Goal: Task Accomplishment & Management: Manage account settings

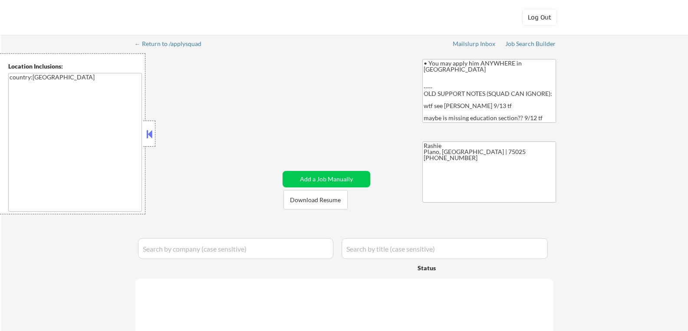
select select ""pending""
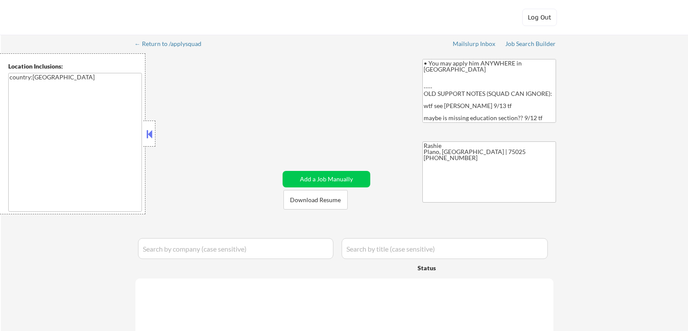
select select ""pending""
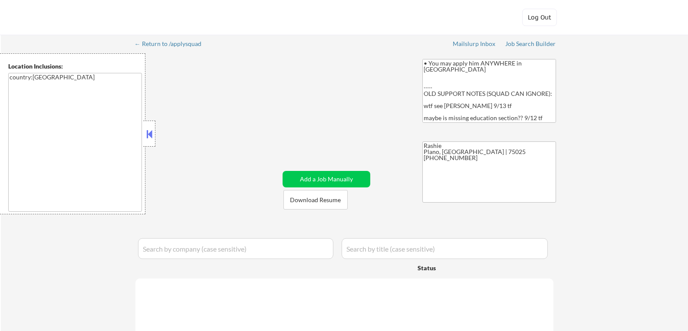
select select ""pending""
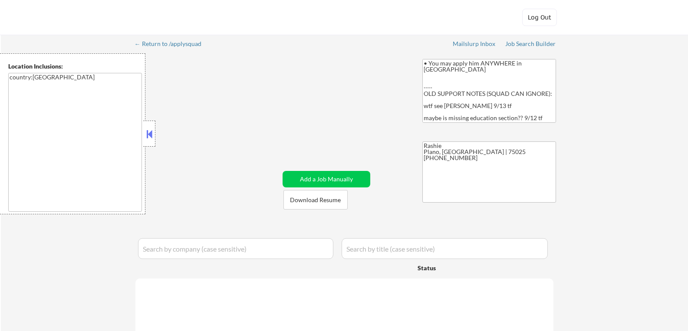
select select ""pending""
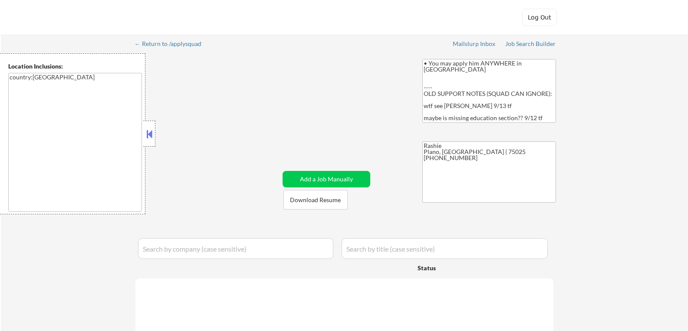
select select ""pending""
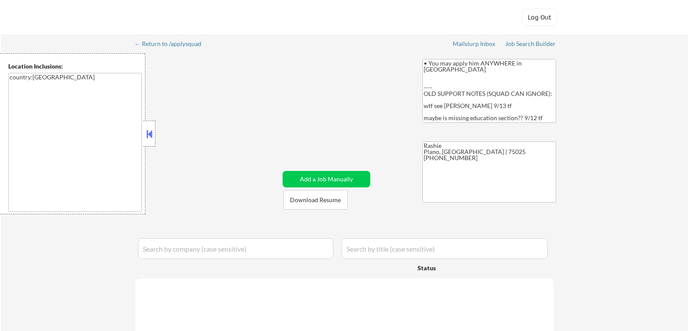
select select ""pending""
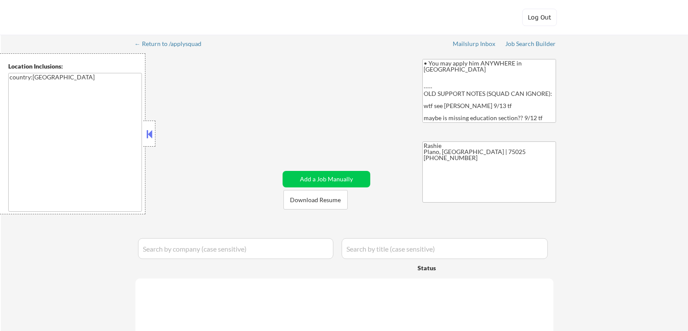
select select ""pending""
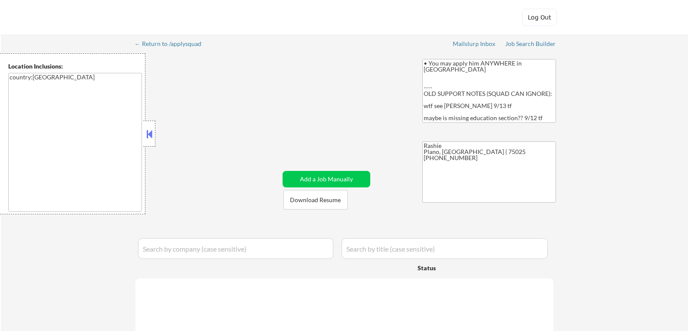
select select ""pending""
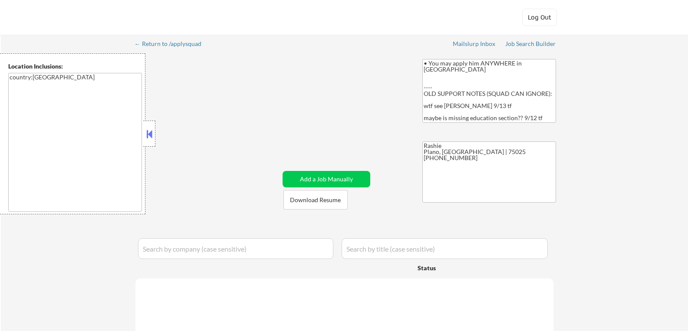
select select ""pending""
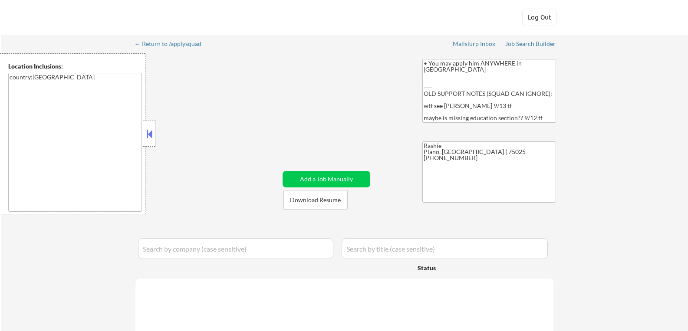
select select ""pending""
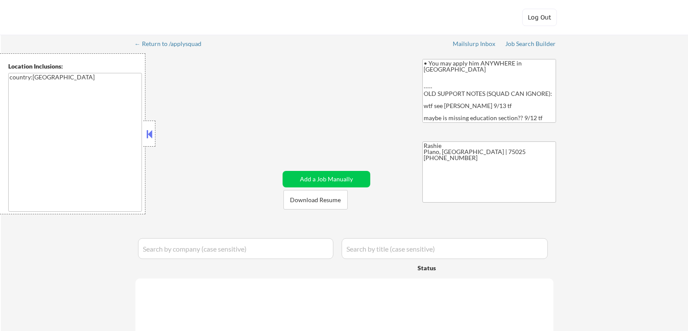
select select ""pending""
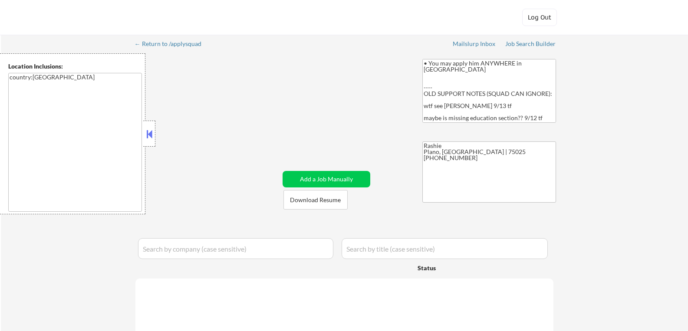
select select ""pending""
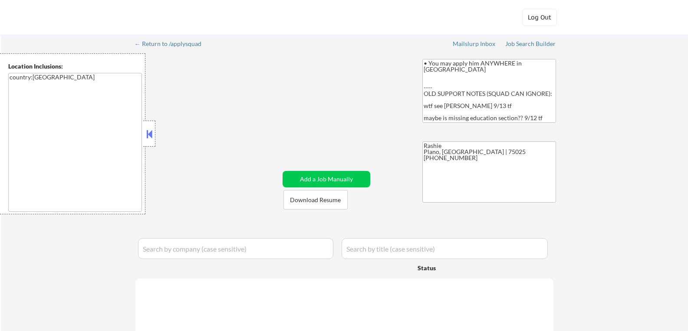
select select ""pending""
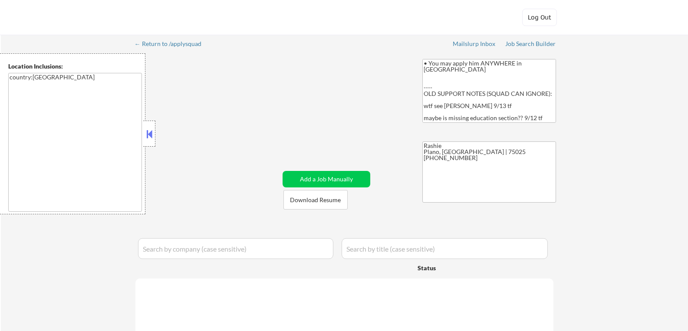
select select ""pending""
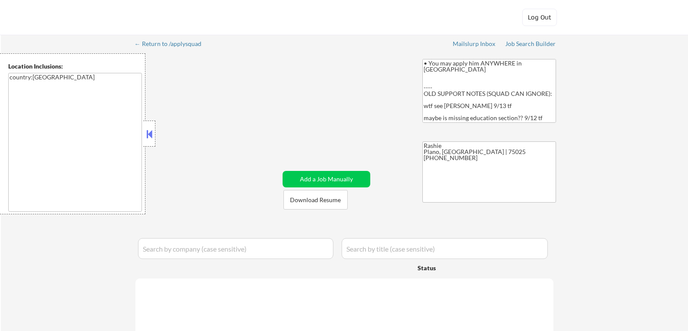
select select ""pending""
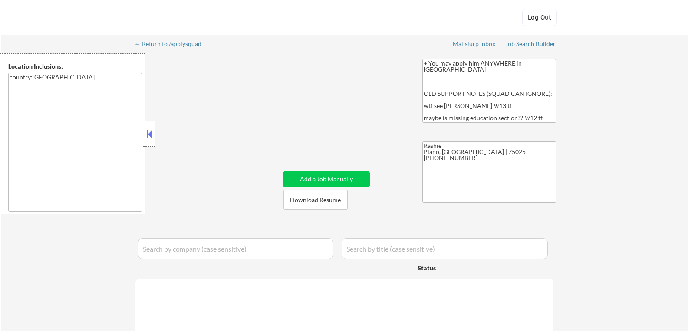
select select ""pending""
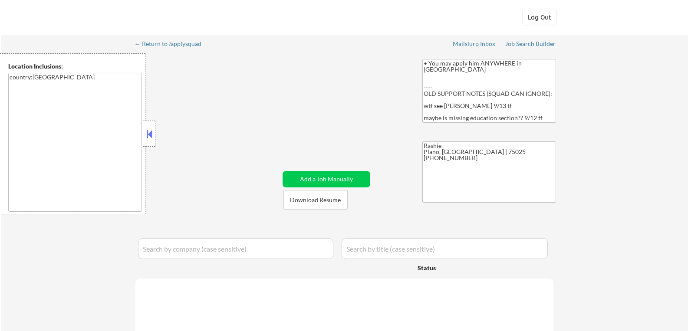
select select ""pending""
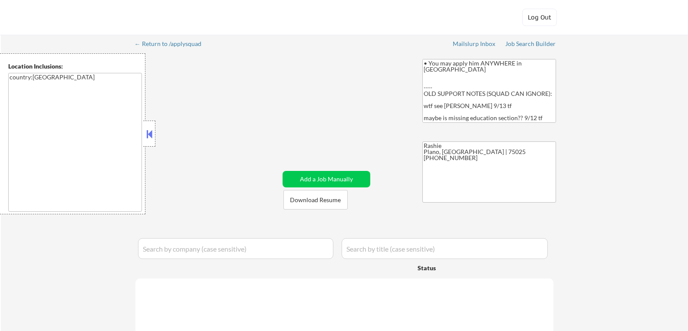
select select ""pending""
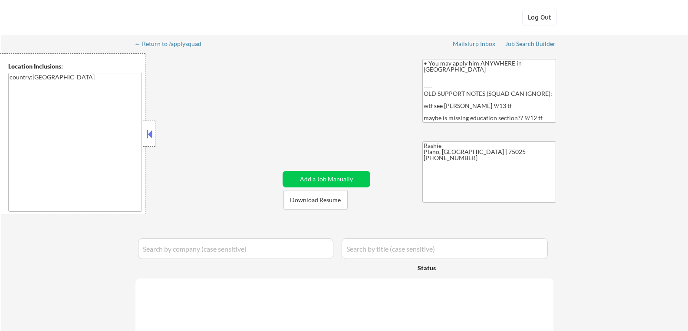
select select ""pending""
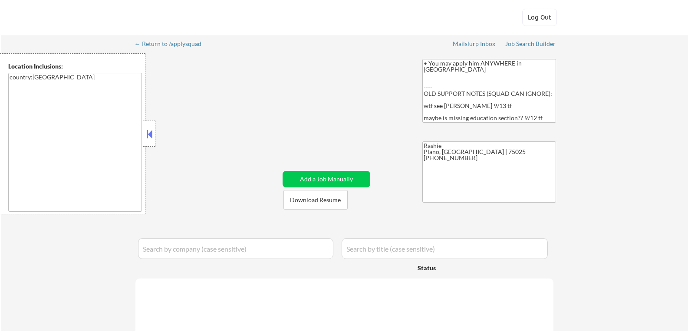
select select ""pending""
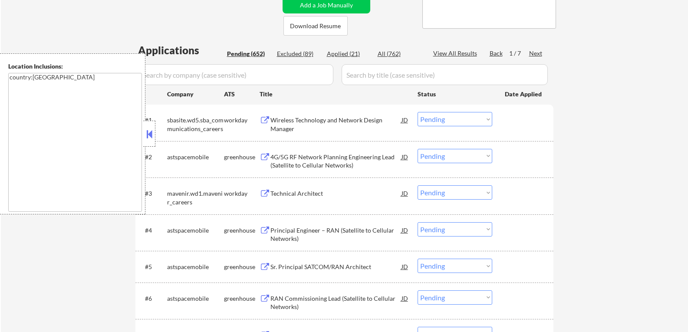
scroll to position [174, 0]
select select ""pending""
drag, startPoint x: 149, startPoint y: 136, endPoint x: 114, endPoint y: 134, distance: 35.2
click at [108, 131] on div "Location Inclusions: country:[GEOGRAPHIC_DATA]" at bounding box center [77, 133] width 155 height 161
drag, startPoint x: 148, startPoint y: 135, endPoint x: 120, endPoint y: 137, distance: 28.2
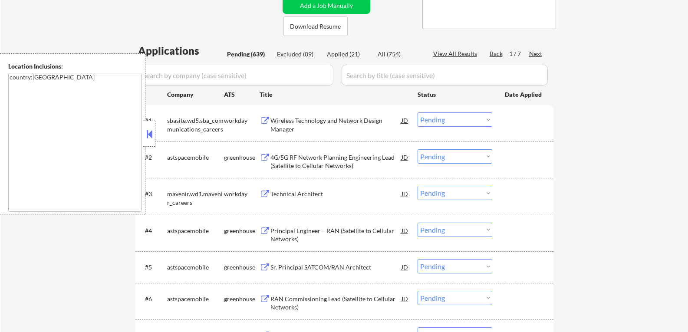
click at [114, 137] on div "Location Inclusions: country:[GEOGRAPHIC_DATA]" at bounding box center [77, 133] width 155 height 161
click at [145, 134] on button at bounding box center [149, 134] width 10 height 13
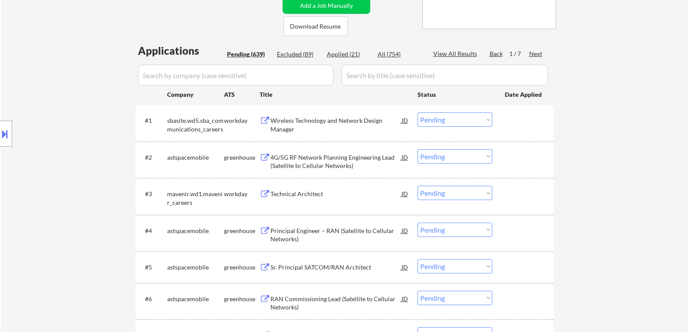
scroll to position [217, 0]
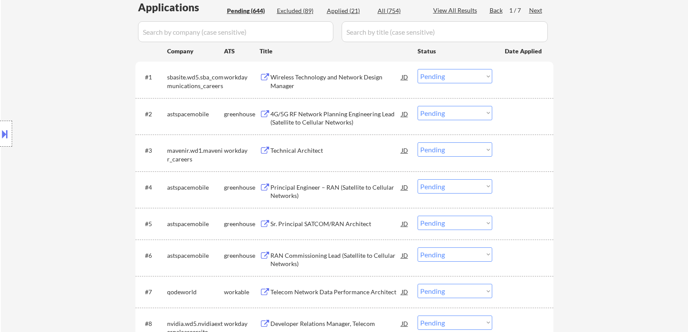
click at [264, 115] on button at bounding box center [264, 114] width 11 height 8
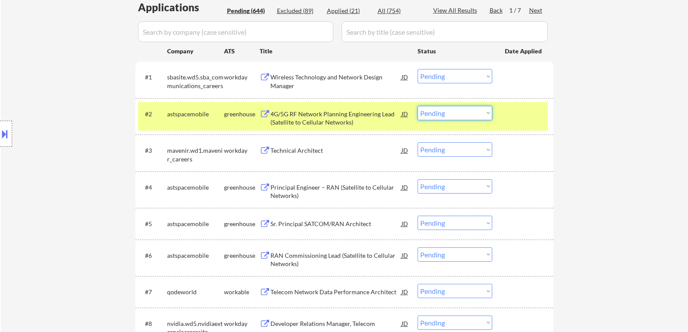
click at [488, 113] on select "Choose an option... Pending Applied Excluded (Questions) Excluded (Expired) Exc…" at bounding box center [454, 113] width 75 height 14
click at [417, 106] on select "Choose an option... Pending Applied Excluded (Questions) Excluded (Expired) Exc…" at bounding box center [454, 113] width 75 height 14
select select ""pending""
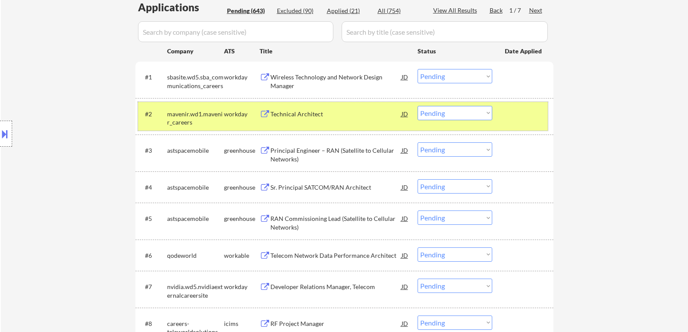
click at [518, 120] on div at bounding box center [524, 114] width 38 height 16
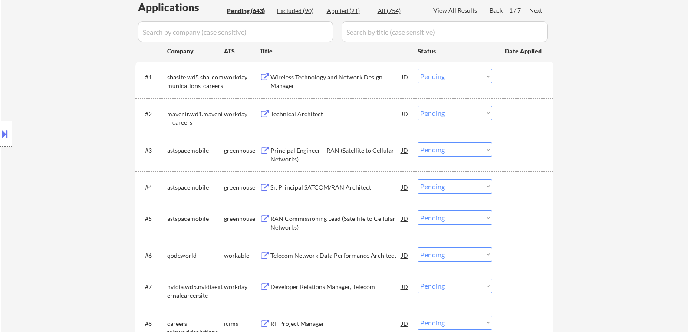
click at [264, 151] on button at bounding box center [264, 151] width 11 height 8
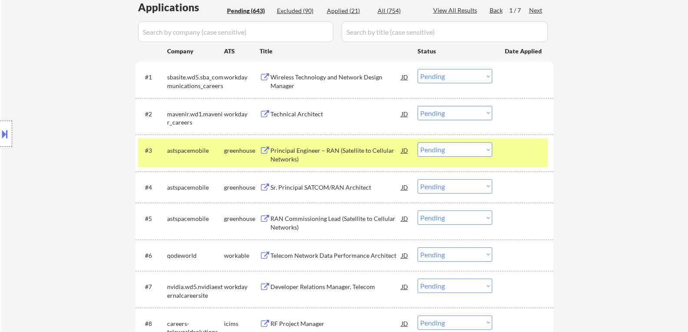
click at [488, 149] on select "Choose an option... Pending Applied Excluded (Questions) Excluded (Expired) Exc…" at bounding box center [454, 149] width 75 height 14
click at [417, 142] on select "Choose an option... Pending Applied Excluded (Questions) Excluded (Expired) Exc…" at bounding box center [454, 149] width 75 height 14
select select ""pending""
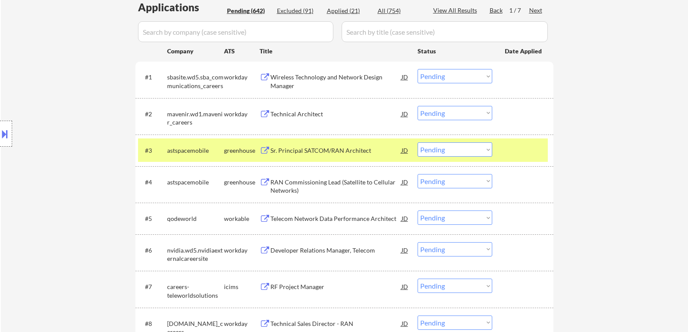
click at [265, 151] on button at bounding box center [264, 151] width 11 height 8
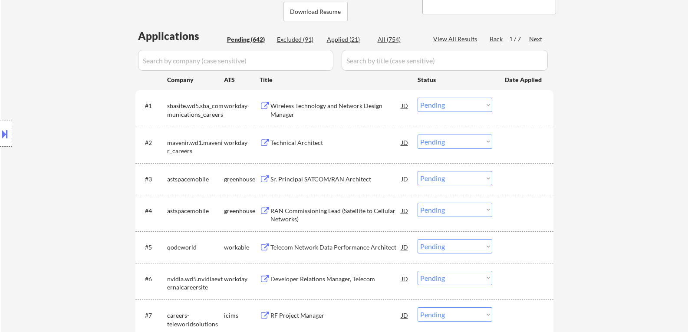
scroll to position [174, 0]
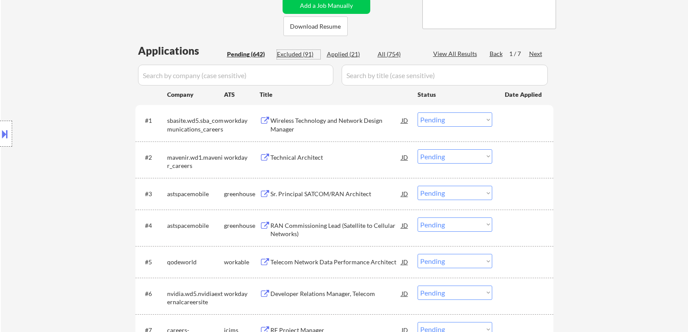
click at [295, 56] on div "Excluded (91)" at bounding box center [298, 54] width 43 height 9
select select ""excluded__bad_match_""
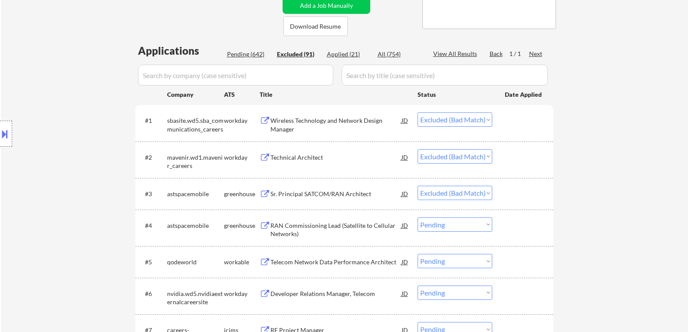
select select ""excluded__bad_match_""
select select ""excluded__expired_""
select select ""excluded__bad_match_""
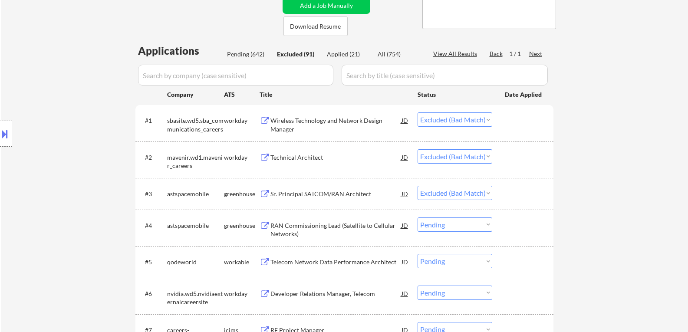
select select ""excluded__bad_match_""
select select ""excluded__expired_""
select select ""excluded__salary_""
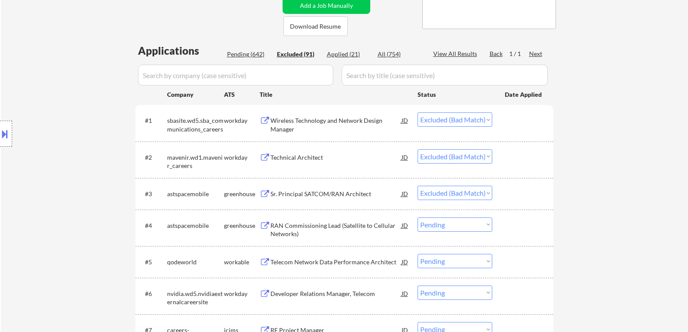
select select ""excluded__expired_""
select select ""excluded__bad_match_""
select select ""excluded__blocklist_""
select select ""excluded__expired_""
select select ""excluded__salary_""
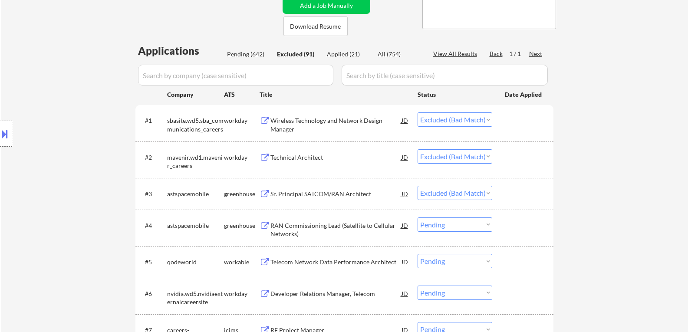
select select ""excluded__salary_""
select select ""excluded__expired_""
select select ""excluded__bad_match_""
select select ""excluded__location_""
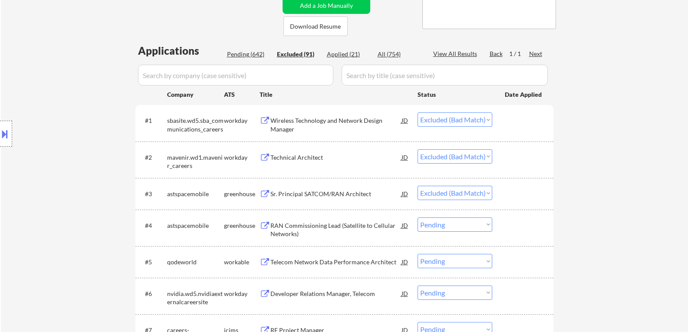
select select ""excluded__expired_""
select select ""excluded__bad_match_""
select select ""excluded__expired_""
select select ""excluded__bad_match_""
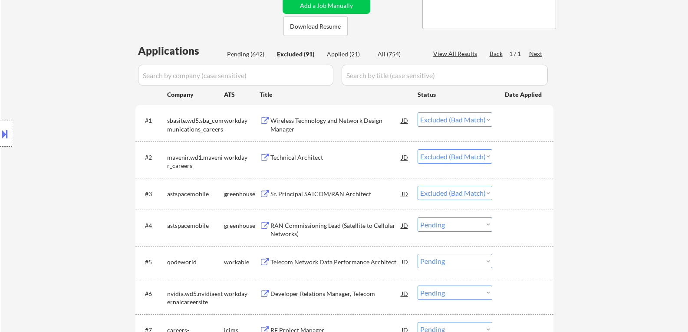
select select ""excluded__bad_match_""
select select ""excluded__other_""
select select ""excluded__bad_match_""
select select ""excluded__other_""
select select ""excluded__bad_match_""
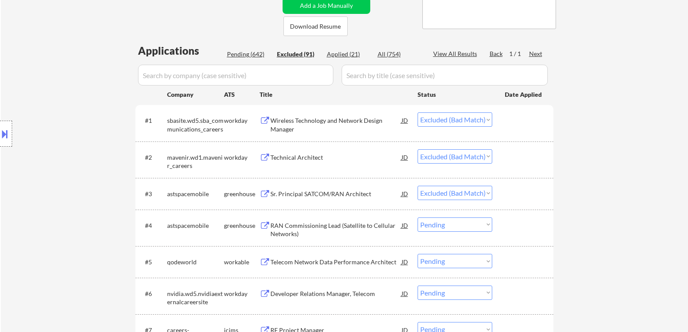
select select ""excluded__blocklist_""
select select ""excluded__bad_match_""
select select ""excluded__expired_""
select select ""excluded__bad_match_""
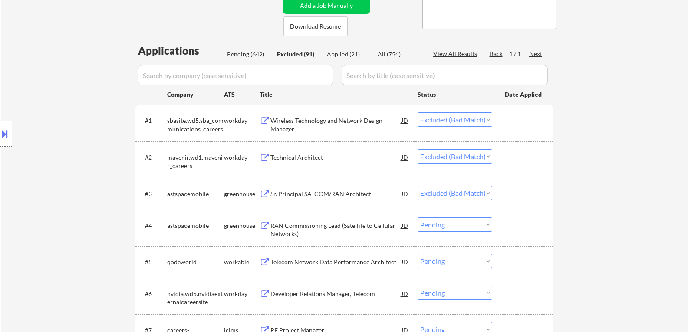
select select ""excluded__blocklist_""
select select ""excluded__bad_match_""
select select ""excluded__expired_""
select select ""excluded__other_""
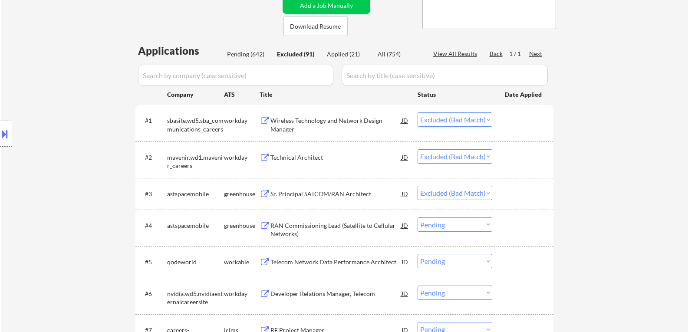
select select ""excluded__blocklist_""
select select ""excluded__expired_""
select select ""excluded__bad_match_""
select select ""excluded__blocklist_""
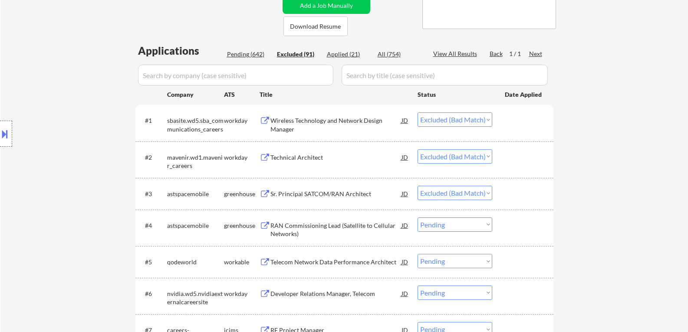
select select ""excluded""
select select ""excluded__expired_""
select select ""excluded__other_""
select select ""excluded__blocklist_""
select select ""excluded__bad_match_""
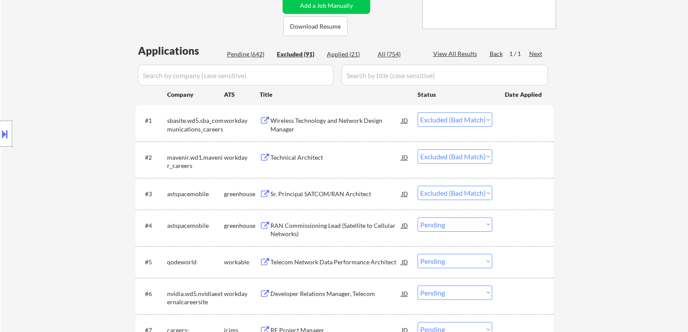
select select ""excluded__bad_match_""
select select ""excluded__other_""
select select ""excluded__expired_""
select select ""excluded__bad_match_""
select select ""excluded__blocklist_""
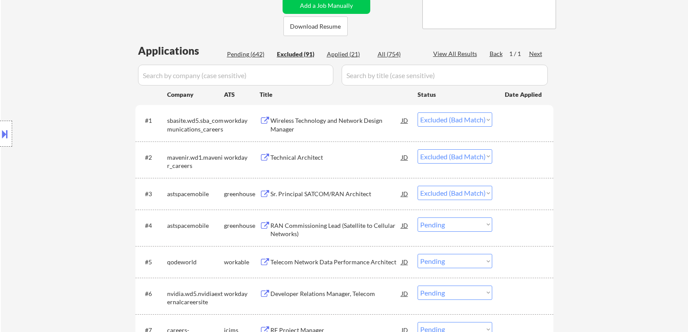
select select ""excluded__other_""
select select ""excluded__bad_match_""
select select ""excluded__blocklist_""
select select ""excluded__other_""
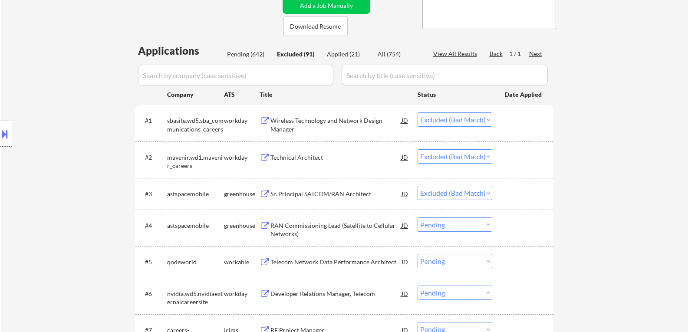
select select ""excluded__bad_match_""
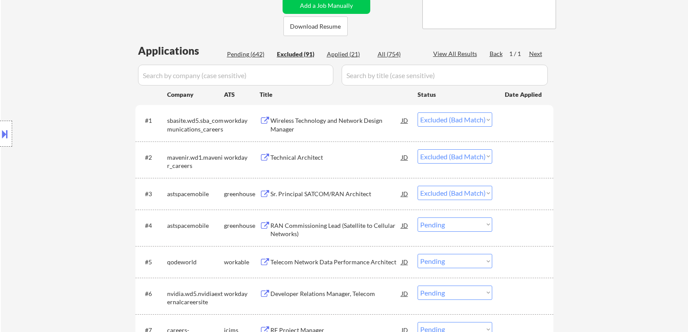
select select ""excluded__bad_match_""
select select ""excluded""
select select ""excluded__bad_match_""
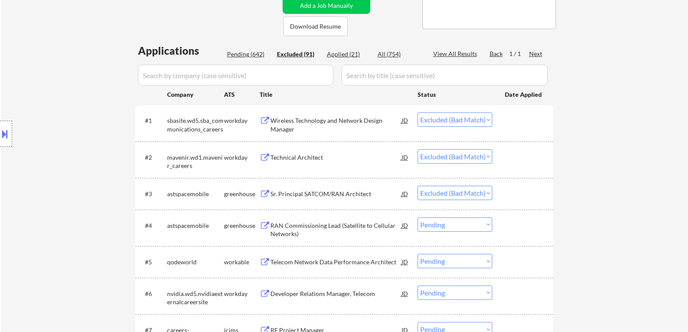
select select ""excluded__blocklist_""
select select ""excluded__bad_match_""
select select ""excluded__blocklist_""
select select ""excluded__expired_""
select select ""excluded__bad_match_""
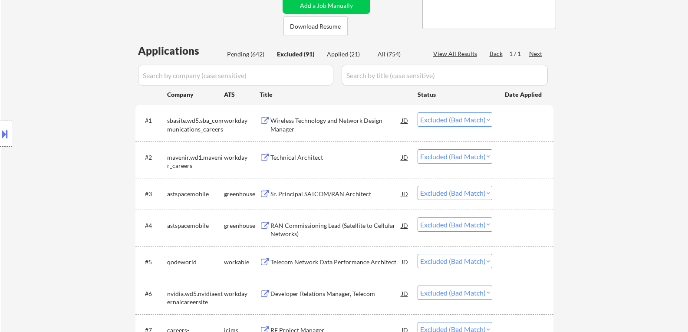
select select ""excluded__bad_match_""
select select ""excluded""
select select ""excluded__expired_""
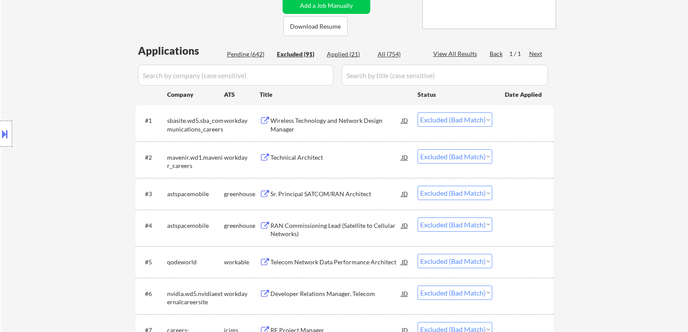
select select ""excluded__bad_match_""
select select ""excluded__expired_""
select select ""excluded__bad_match_""
select select ""excluded__expired_""
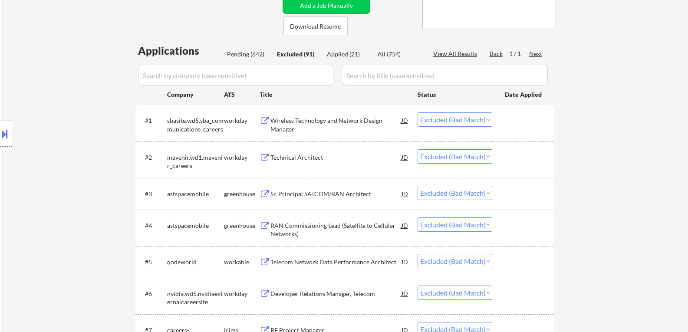
select select ""excluded__bad_match_""
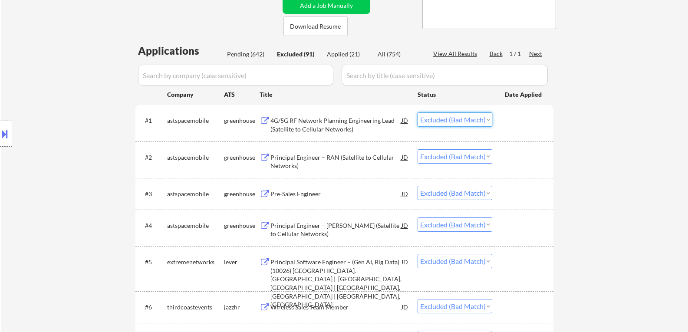
click at [473, 121] on select "Choose an option... Pending Applied Excluded (Questions) Excluded (Expired) Exc…" at bounding box center [454, 119] width 75 height 14
click at [417, 112] on select "Choose an option... Pending Applied Excluded (Questions) Excluded (Expired) Exc…" at bounding box center [454, 119] width 75 height 14
click at [469, 154] on select "Choose an option... Pending Applied Excluded (Questions) Excluded (Expired) Exc…" at bounding box center [454, 156] width 75 height 14
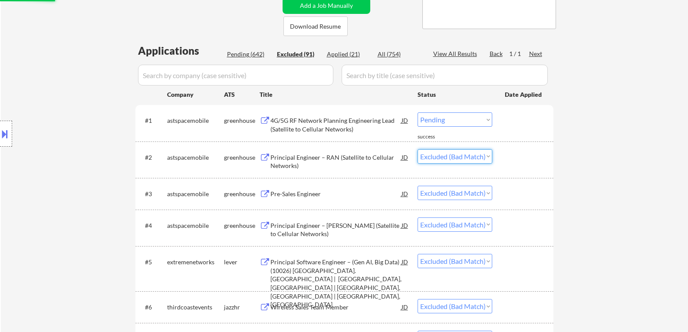
select select ""excluded__bad_match_""
select select ""excluded__expired_""
select select ""excluded__bad_match_""
select select ""excluded__expired_""
select select ""excluded__salary_""
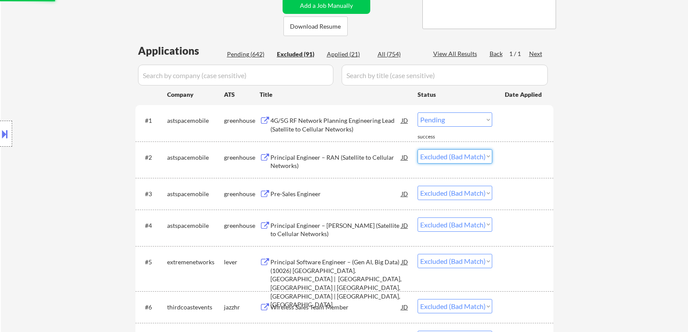
select select ""excluded__expired_""
drag, startPoint x: 535, startPoint y: 132, endPoint x: 470, endPoint y: 118, distance: 66.1
click at [531, 131] on div "#1 astspacemobile greenhouse 4G/5G RF Network Planning Engineering Lead (Satell…" at bounding box center [343, 122] width 410 height 29
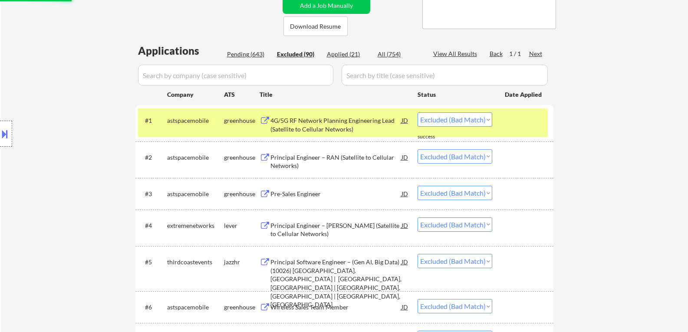
drag, startPoint x: 465, startPoint y: 118, endPoint x: 458, endPoint y: 124, distance: 9.8
click at [465, 118] on select "Choose an option... Pending Applied Excluded (Questions) Excluded (Expired) Exc…" at bounding box center [454, 119] width 75 height 14
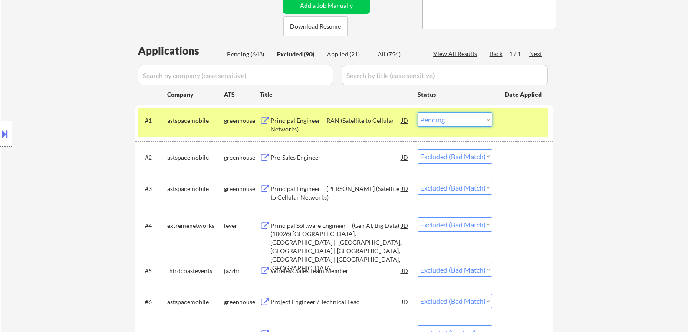
click at [417, 112] on select "Choose an option... Pending Applied Excluded (Questions) Excluded (Expired) Exc…" at bounding box center [454, 119] width 75 height 14
click at [464, 120] on select "Choose an option... Pending Applied Excluded (Questions) Excluded (Expired) Exc…" at bounding box center [454, 119] width 75 height 14
click at [417, 112] on select "Choose an option... Pending Applied Excluded (Questions) Excluded (Expired) Exc…" at bounding box center [454, 119] width 75 height 14
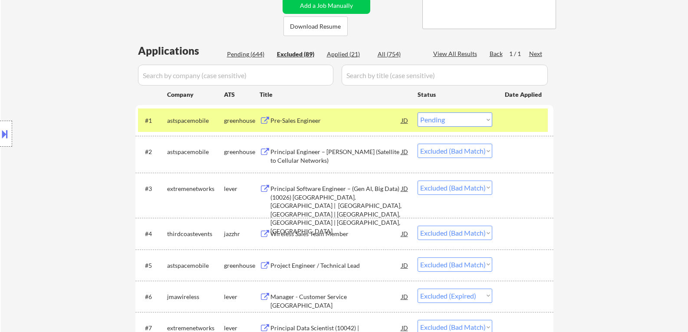
click at [474, 149] on select "Choose an option... Pending Applied Excluded (Questions) Excluded (Expired) Exc…" at bounding box center [454, 151] width 75 height 14
click at [417, 144] on select "Choose an option... Pending Applied Excluded (Questions) Excluded (Expired) Exc…" at bounding box center [454, 151] width 75 height 14
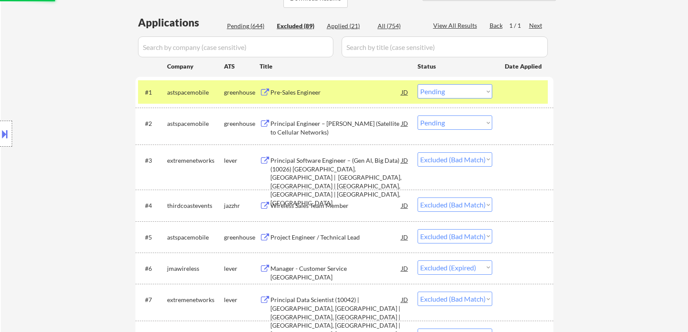
scroll to position [217, 0]
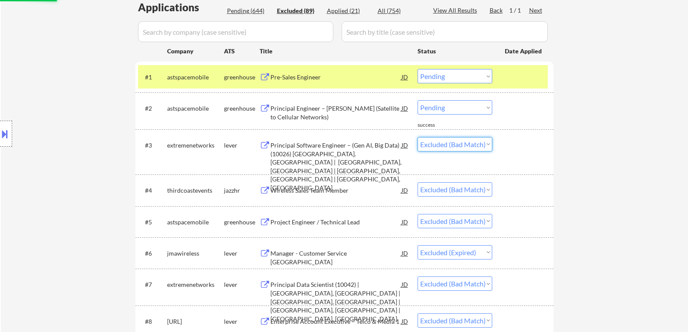
click at [451, 147] on select "Choose an option... Pending Applied Excluded (Questions) Excluded (Expired) Exc…" at bounding box center [454, 144] width 75 height 14
click at [417, 137] on select "Choose an option... Pending Applied Excluded (Questions) Excluded (Expired) Exc…" at bounding box center [454, 144] width 75 height 14
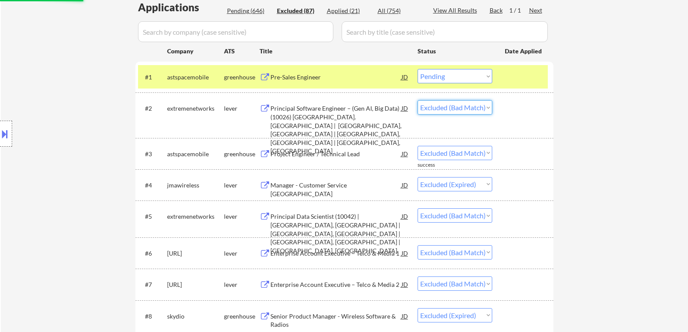
drag, startPoint x: 473, startPoint y: 108, endPoint x: 466, endPoint y: 113, distance: 8.7
click at [473, 108] on select "Choose an option... Pending Applied Excluded (Questions) Excluded (Expired) Exc…" at bounding box center [454, 107] width 75 height 14
click at [417, 100] on select "Choose an option... Pending Applied Excluded (Questions) Excluded (Expired) Exc…" at bounding box center [454, 107] width 75 height 14
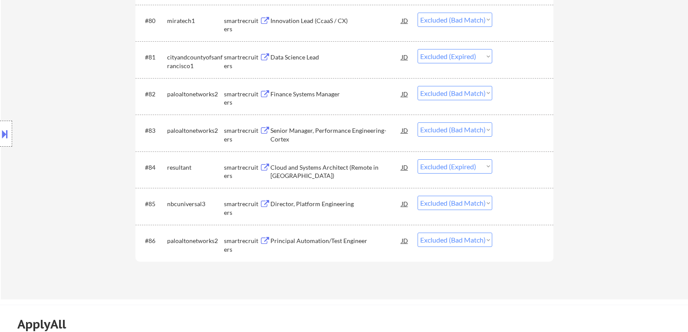
scroll to position [3080, 0]
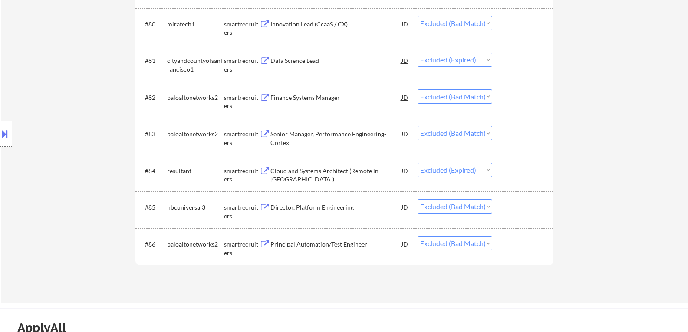
click at [476, 240] on select "Choose an option... Pending Applied Excluded (Questions) Excluded (Expired) Exc…" at bounding box center [454, 243] width 75 height 14
click at [417, 236] on select "Choose an option... Pending Applied Excluded (Questions) Excluded (Expired) Exc…" at bounding box center [454, 243] width 75 height 14
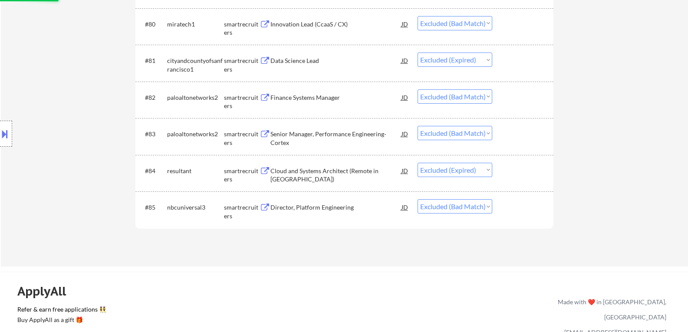
click at [472, 207] on select "Choose an option... Pending Applied Excluded (Questions) Excluded (Expired) Exc…" at bounding box center [454, 206] width 75 height 14
click at [417, 199] on select "Choose an option... Pending Applied Excluded (Questions) Excluded (Expired) Exc…" at bounding box center [454, 206] width 75 height 14
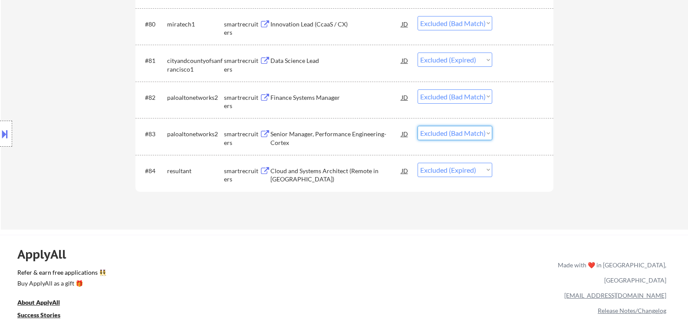
click at [485, 134] on select "Choose an option... Pending Applied Excluded (Questions) Excluded (Expired) Exc…" at bounding box center [454, 133] width 75 height 14
click at [417, 126] on select "Choose an option... Pending Applied Excluded (Questions) Excluded (Expired) Exc…" at bounding box center [454, 133] width 75 height 14
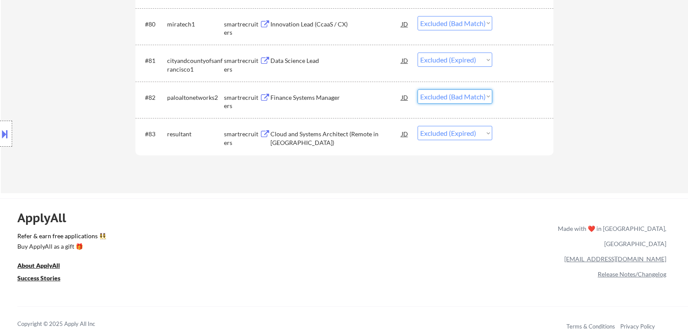
click at [485, 97] on select "Choose an option... Pending Applied Excluded (Questions) Excluded (Expired) Exc…" at bounding box center [454, 96] width 75 height 14
click at [417, 89] on select "Choose an option... Pending Applied Excluded (Questions) Excluded (Expired) Exc…" at bounding box center [454, 96] width 75 height 14
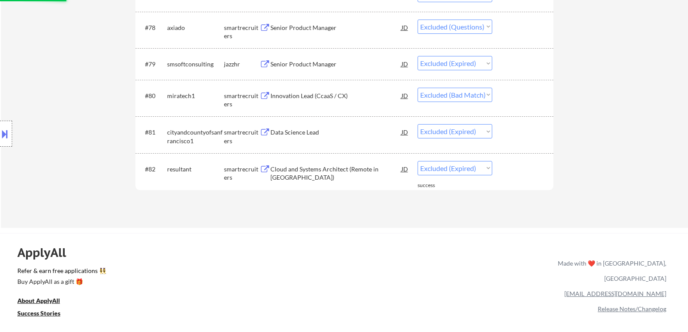
scroll to position [2993, 0]
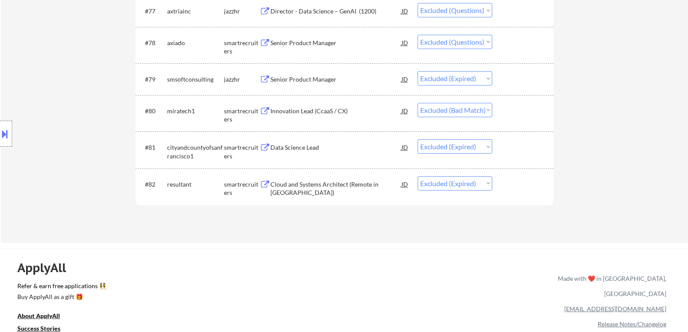
click at [488, 110] on select "Choose an option... Pending Applied Excluded (Questions) Excluded (Expired) Exc…" at bounding box center [454, 110] width 75 height 14
click at [417, 103] on select "Choose an option... Pending Applied Excluded (Questions) Excluded (Expired) Exc…" at bounding box center [454, 110] width 75 height 14
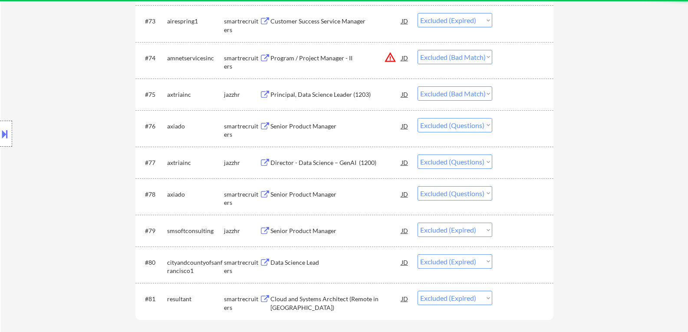
scroll to position [2820, 0]
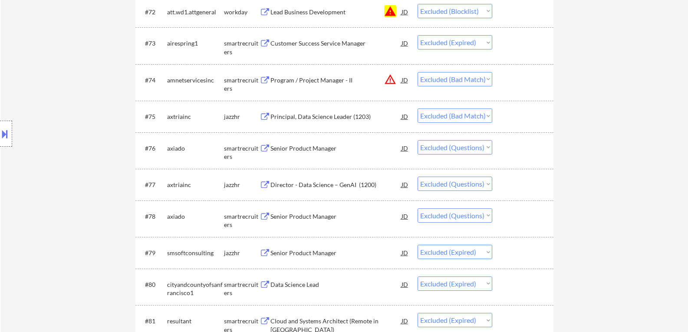
click at [487, 115] on select "Choose an option... Pending Applied Excluded (Questions) Excluded (Expired) Exc…" at bounding box center [454, 115] width 75 height 14
click at [417, 108] on select "Choose an option... Pending Applied Excluded (Questions) Excluded (Expired) Exc…" at bounding box center [454, 115] width 75 height 14
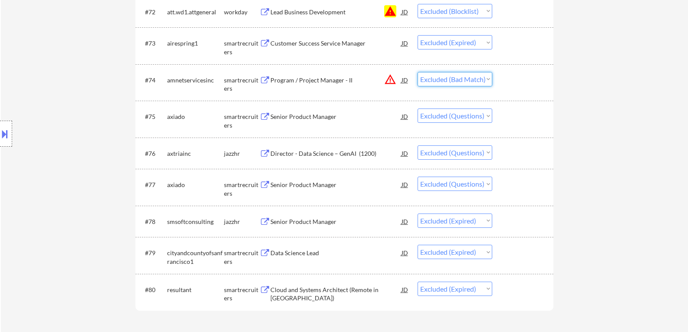
click at [489, 79] on select "Choose an option... Pending Applied Excluded (Questions) Excluded (Expired) Exc…" at bounding box center [454, 79] width 75 height 14
click at [417, 72] on select "Choose an option... Pending Applied Excluded (Questions) Excluded (Expired) Exc…" at bounding box center [454, 79] width 75 height 14
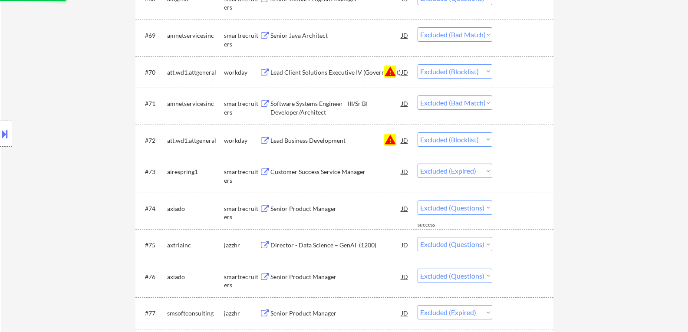
scroll to position [2690, 0]
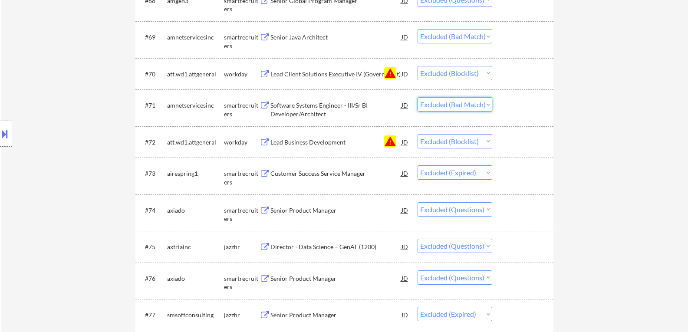
click at [489, 104] on select "Choose an option... Pending Applied Excluded (Questions) Excluded (Expired) Exc…" at bounding box center [454, 104] width 75 height 14
click at [417, 97] on select "Choose an option... Pending Applied Excluded (Questions) Excluded (Expired) Exc…" at bounding box center [454, 104] width 75 height 14
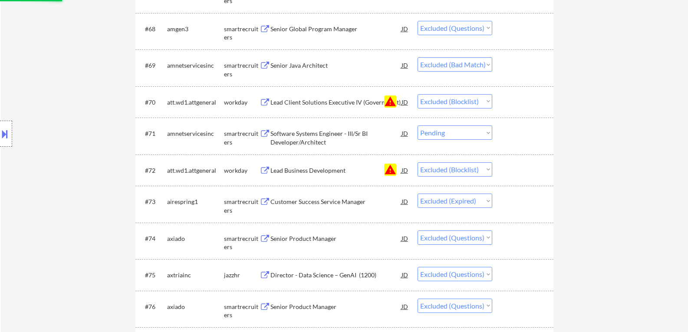
scroll to position [2646, 0]
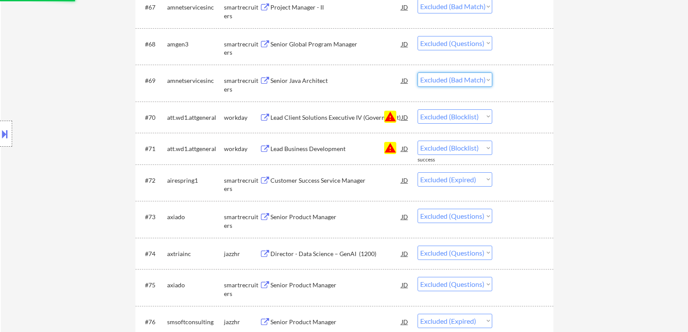
click at [489, 81] on select "Choose an option... Pending Applied Excluded (Questions) Excluded (Expired) Exc…" at bounding box center [454, 79] width 75 height 14
click at [417, 72] on select "Choose an option... Pending Applied Excluded (Questions) Excluded (Expired) Exc…" at bounding box center [454, 79] width 75 height 14
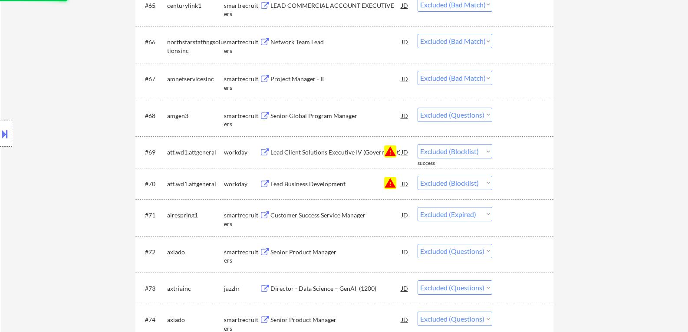
scroll to position [2560, 0]
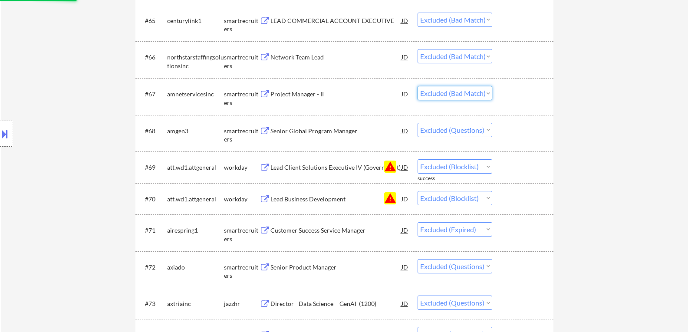
click at [487, 92] on select "Choose an option... Pending Applied Excluded (Questions) Excluded (Expired) Exc…" at bounding box center [454, 93] width 75 height 14
click at [417, 86] on select "Choose an option... Pending Applied Excluded (Questions) Excluded (Expired) Exc…" at bounding box center [454, 93] width 75 height 14
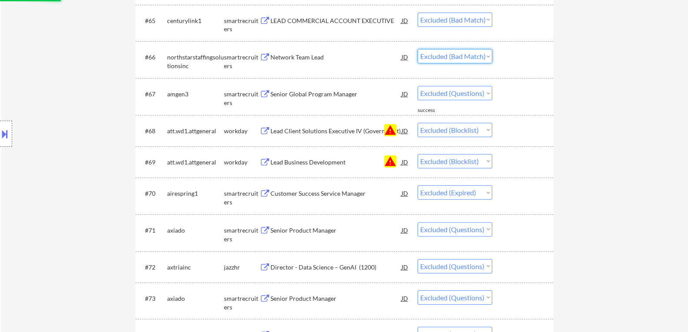
click at [487, 56] on select "Choose an option... Pending Applied Excluded (Questions) Excluded (Expired) Exc…" at bounding box center [454, 56] width 75 height 14
click at [417, 49] on select "Choose an option... Pending Applied Excluded (Questions) Excluded (Expired) Exc…" at bounding box center [454, 56] width 75 height 14
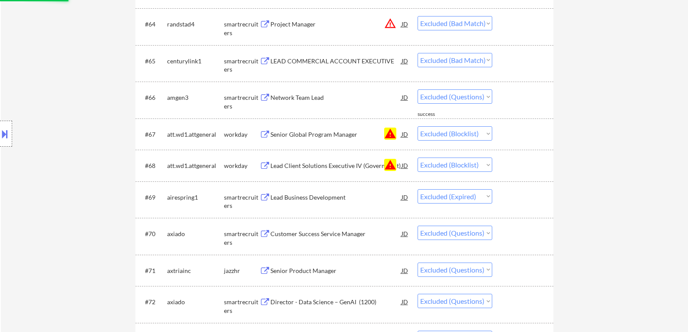
scroll to position [2473, 0]
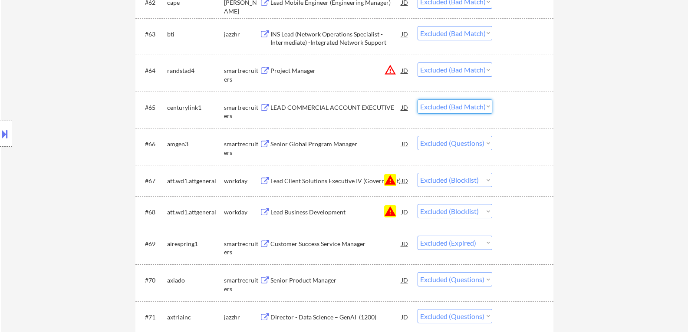
click at [487, 106] on select "Choose an option... Pending Applied Excluded (Questions) Excluded (Expired) Exc…" at bounding box center [454, 106] width 75 height 14
click at [417, 99] on select "Choose an option... Pending Applied Excluded (Questions) Excluded (Expired) Exc…" at bounding box center [454, 106] width 75 height 14
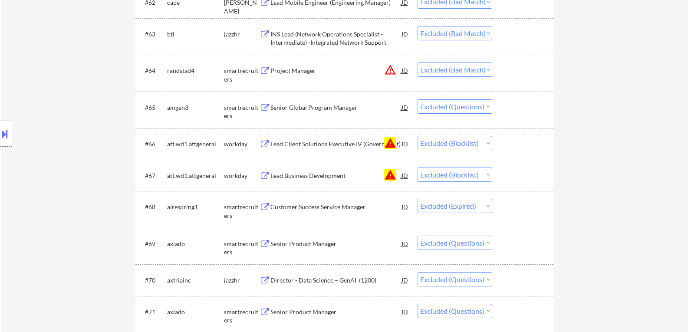
click at [488, 70] on select "Choose an option... Pending Applied Excluded (Questions) Excluded (Expired) Exc…" at bounding box center [454, 69] width 75 height 14
click at [417, 62] on select "Choose an option... Pending Applied Excluded (Questions) Excluded (Expired) Exc…" at bounding box center [454, 69] width 75 height 14
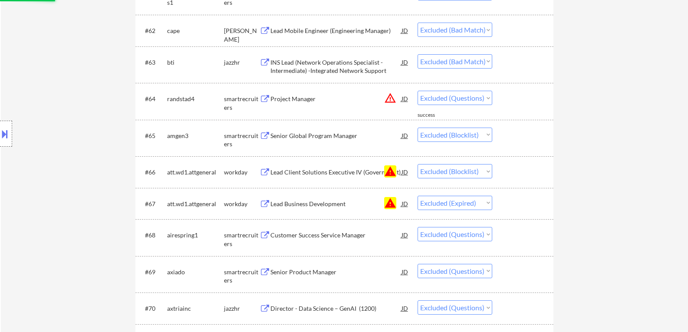
scroll to position [2429, 0]
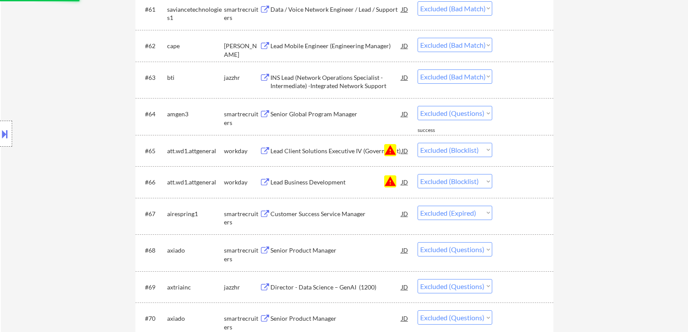
click at [487, 75] on select "Choose an option... Pending Applied Excluded (Questions) Excluded (Expired) Exc…" at bounding box center [454, 76] width 75 height 14
click at [417, 69] on select "Choose an option... Pending Applied Excluded (Questions) Excluded (Expired) Exc…" at bounding box center [454, 76] width 75 height 14
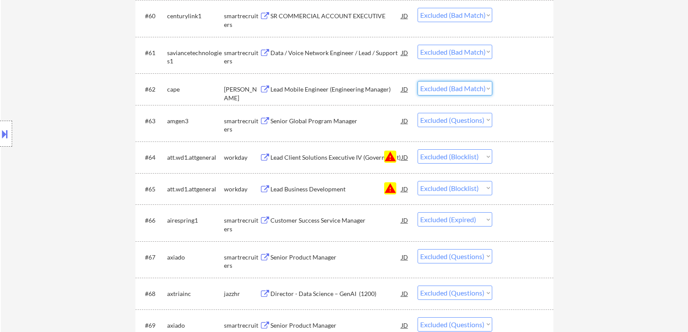
click at [489, 89] on select "Choose an option... Pending Applied Excluded (Questions) Excluded (Expired) Exc…" at bounding box center [454, 88] width 75 height 14
click at [417, 81] on select "Choose an option... Pending Applied Excluded (Questions) Excluded (Expired) Exc…" at bounding box center [454, 88] width 75 height 14
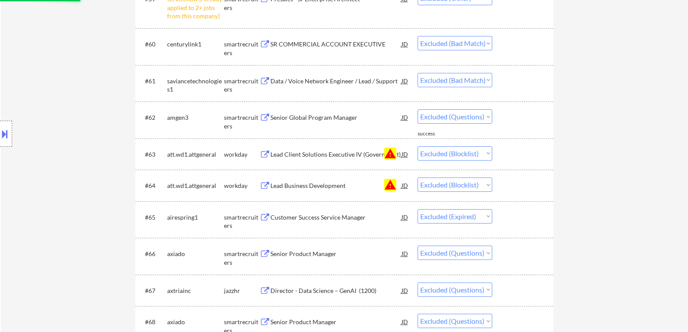
scroll to position [2343, 0]
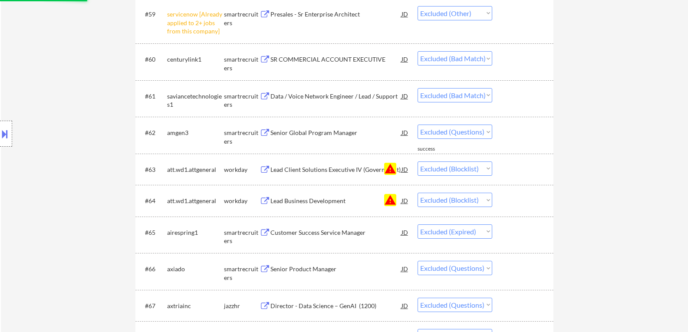
click at [488, 95] on select "Choose an option... Pending Applied Excluded (Questions) Excluded (Expired) Exc…" at bounding box center [454, 95] width 75 height 14
click at [417, 88] on select "Choose an option... Pending Applied Excluded (Questions) Excluded (Expired) Exc…" at bounding box center [454, 95] width 75 height 14
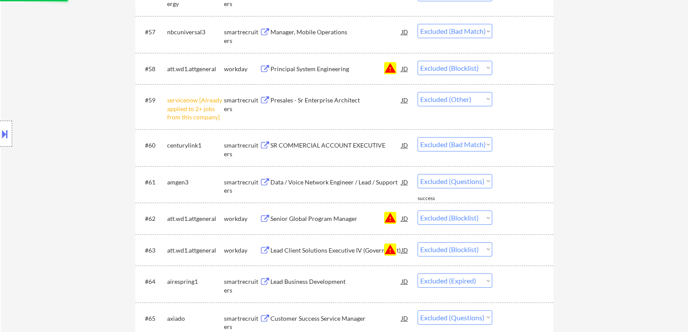
scroll to position [2256, 0]
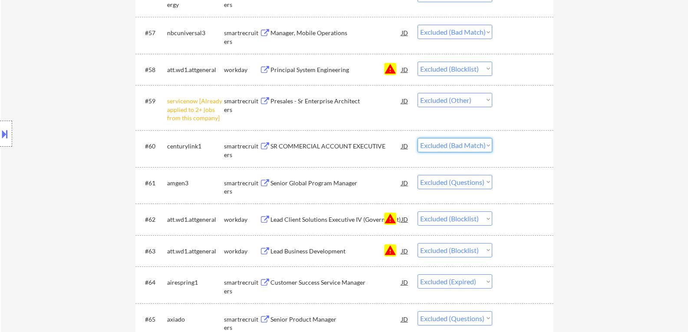
click at [488, 145] on select "Choose an option... Pending Applied Excluded (Questions) Excluded (Expired) Exc…" at bounding box center [454, 145] width 75 height 14
click at [417, 138] on select "Choose an option... Pending Applied Excluded (Questions) Excluded (Expired) Exc…" at bounding box center [454, 145] width 75 height 14
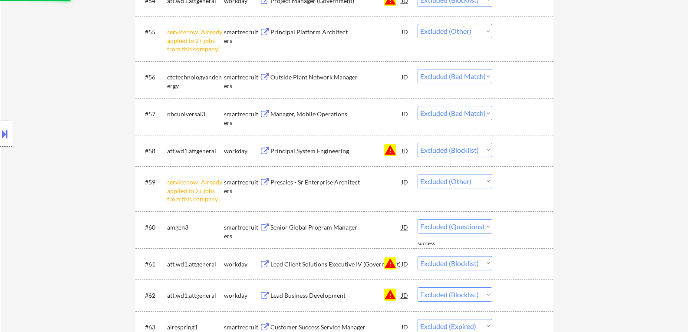
scroll to position [2169, 0]
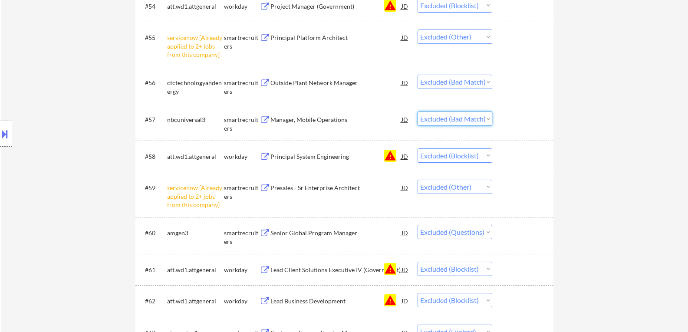
click at [489, 118] on select "Choose an option... Pending Applied Excluded (Questions) Excluded (Expired) Exc…" at bounding box center [454, 118] width 75 height 14
click at [417, 111] on select "Choose an option... Pending Applied Excluded (Questions) Excluded (Expired) Exc…" at bounding box center [454, 118] width 75 height 14
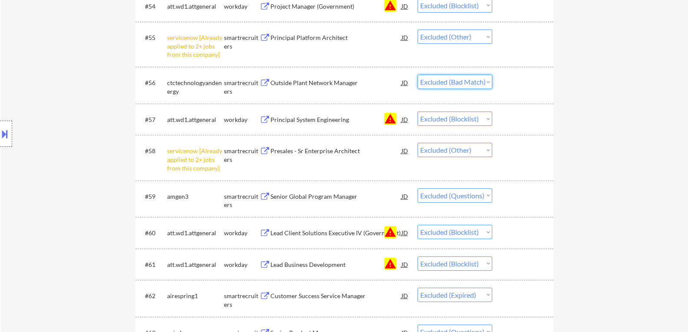
click at [487, 82] on select "Choose an option... Pending Applied Excluded (Questions) Excluded (Expired) Exc…" at bounding box center [454, 82] width 75 height 14
click at [417, 75] on select "Choose an option... Pending Applied Excluded (Questions) Excluded (Expired) Exc…" at bounding box center [454, 82] width 75 height 14
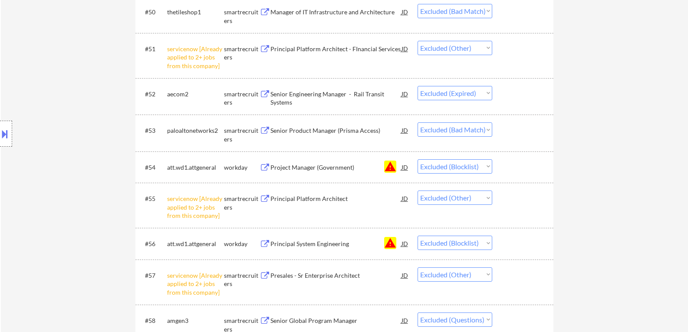
scroll to position [1996, 0]
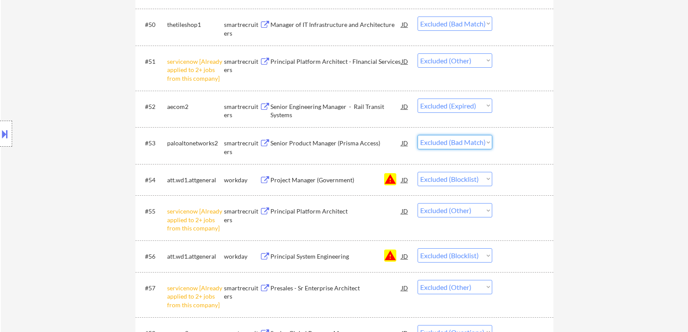
click at [487, 143] on select "Choose an option... Pending Applied Excluded (Questions) Excluded (Expired) Exc…" at bounding box center [454, 142] width 75 height 14
click at [417, 135] on select "Choose an option... Pending Applied Excluded (Questions) Excluded (Expired) Exc…" at bounding box center [454, 142] width 75 height 14
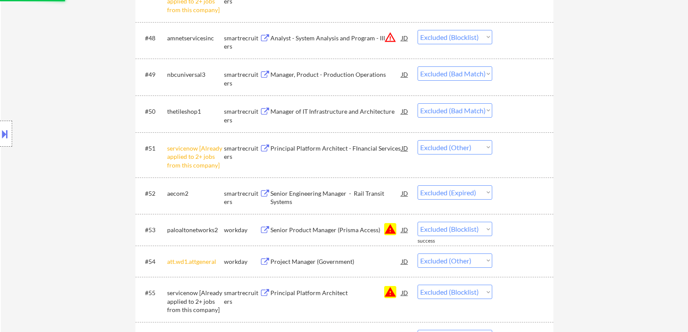
scroll to position [1865, 0]
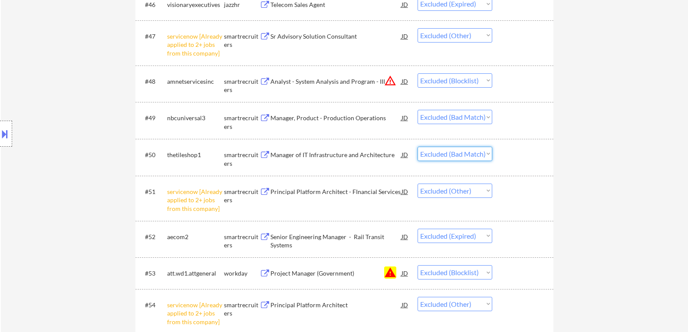
click at [489, 153] on select "Choose an option... Pending Applied Excluded (Questions) Excluded (Expired) Exc…" at bounding box center [454, 154] width 75 height 14
click at [417, 147] on select "Choose an option... Pending Applied Excluded (Questions) Excluded (Expired) Exc…" at bounding box center [454, 154] width 75 height 14
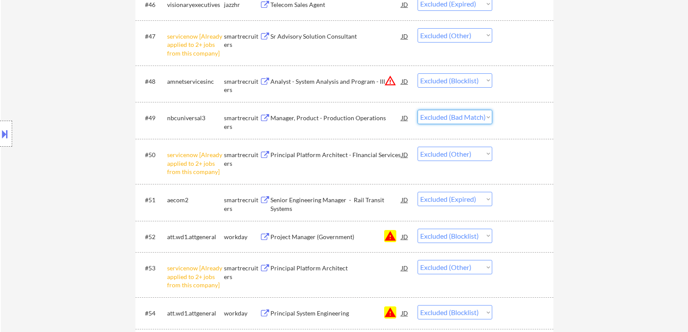
click at [489, 117] on select "Choose an option... Pending Applied Excluded (Questions) Excluded (Expired) Exc…" at bounding box center [454, 117] width 75 height 14
click at [417, 110] on select "Choose an option... Pending Applied Excluded (Questions) Excluded (Expired) Exc…" at bounding box center [454, 117] width 75 height 14
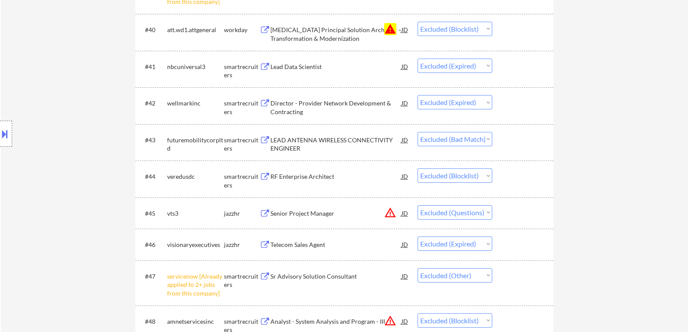
scroll to position [1605, 0]
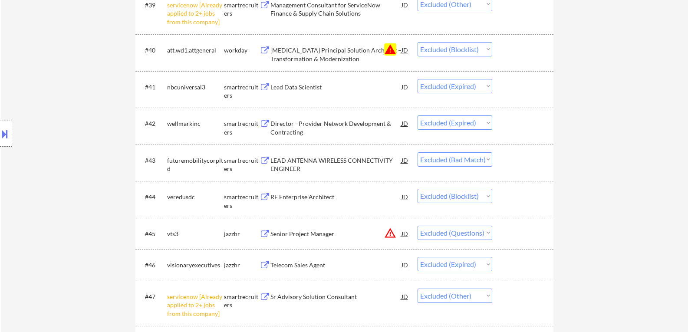
click at [488, 159] on select "Choose an option... Pending Applied Excluded (Questions) Excluded (Expired) Exc…" at bounding box center [454, 159] width 75 height 14
click at [417, 152] on select "Choose an option... Pending Applied Excluded (Questions) Excluded (Expired) Exc…" at bounding box center [454, 159] width 75 height 14
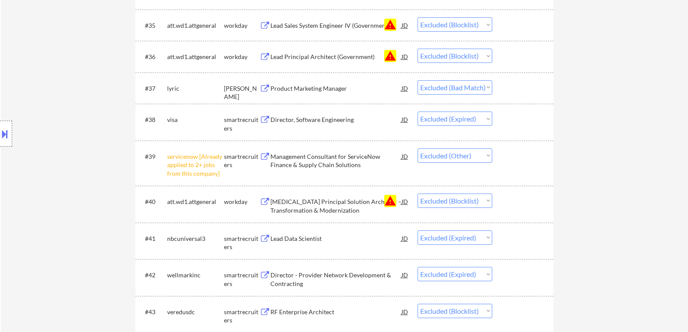
scroll to position [1432, 0]
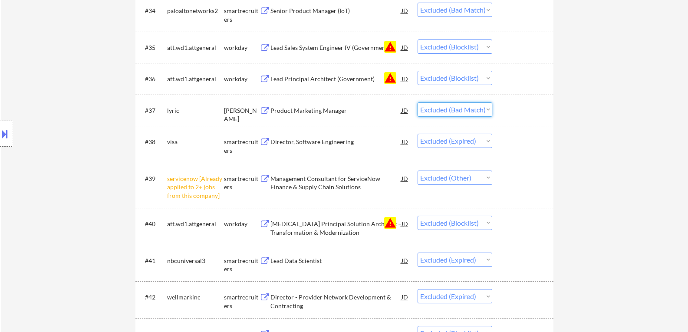
click at [488, 110] on select "Choose an option... Pending Applied Excluded (Questions) Excluded (Expired) Exc…" at bounding box center [454, 109] width 75 height 14
click at [417, 102] on select "Choose an option... Pending Applied Excluded (Questions) Excluded (Expired) Exc…" at bounding box center [454, 109] width 75 height 14
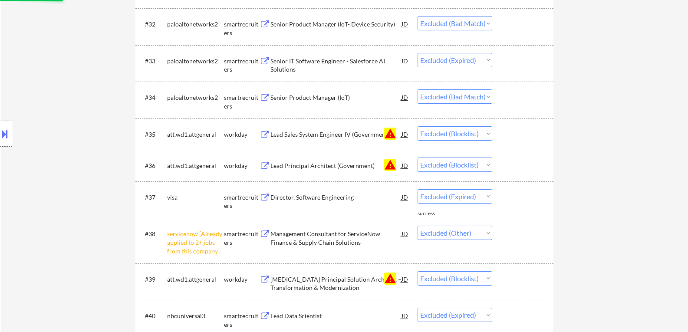
scroll to position [1302, 0]
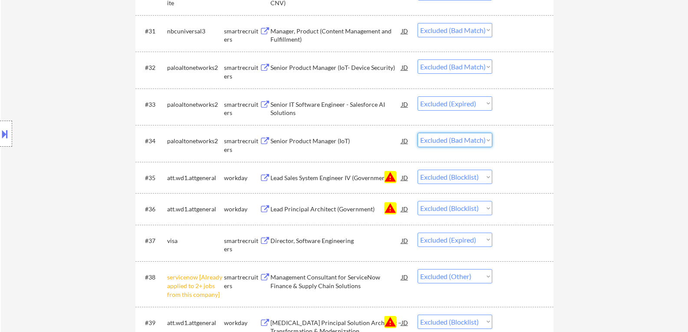
click at [489, 139] on select "Choose an option... Pending Applied Excluded (Questions) Excluded (Expired) Exc…" at bounding box center [454, 140] width 75 height 14
click at [417, 133] on select "Choose an option... Pending Applied Excluded (Questions) Excluded (Expired) Exc…" at bounding box center [454, 140] width 75 height 14
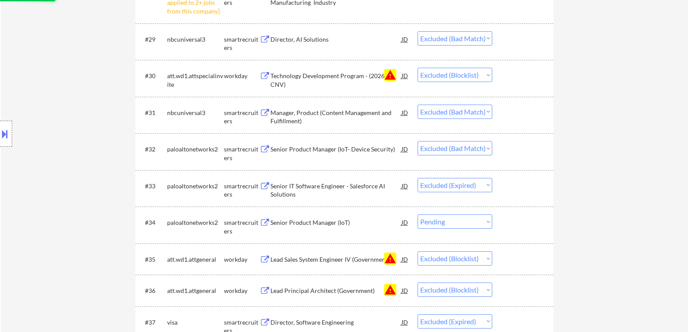
scroll to position [1215, 0]
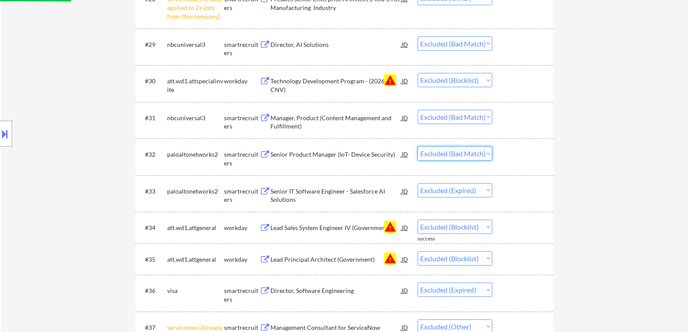
click at [487, 151] on select "Choose an option... Pending Applied Excluded (Questions) Excluded (Expired) Exc…" at bounding box center [454, 153] width 75 height 14
click at [417, 146] on select "Choose an option... Pending Applied Excluded (Questions) Excluded (Expired) Exc…" at bounding box center [454, 153] width 75 height 14
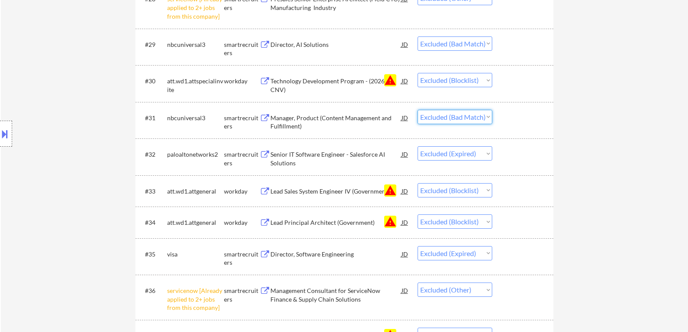
click at [489, 116] on select "Choose an option... Pending Applied Excluded (Questions) Excluded (Expired) Exc…" at bounding box center [454, 117] width 75 height 14
click at [417, 110] on select "Choose an option... Pending Applied Excluded (Questions) Excluded (Expired) Exc…" at bounding box center [454, 117] width 75 height 14
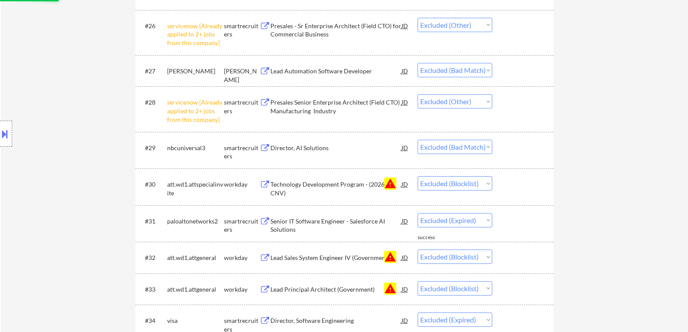
scroll to position [1085, 0]
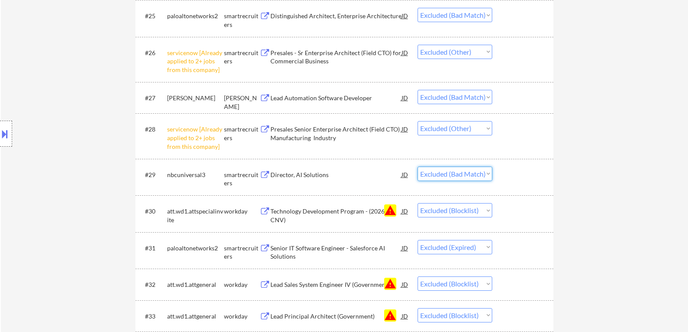
click at [488, 174] on select "Choose an option... Pending Applied Excluded (Questions) Excluded (Expired) Exc…" at bounding box center [454, 174] width 75 height 14
click at [417, 167] on select "Choose an option... Pending Applied Excluded (Questions) Excluded (Expired) Exc…" at bounding box center [454, 174] width 75 height 14
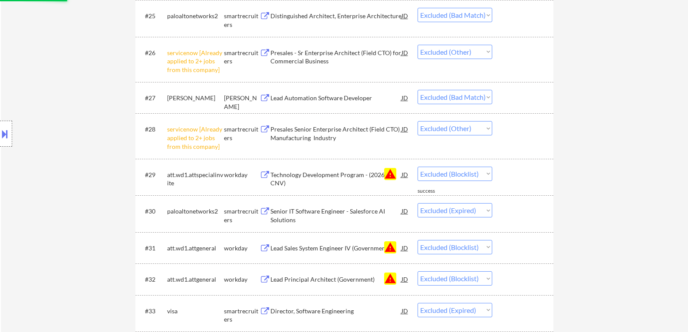
click at [488, 96] on select "Choose an option... Pending Applied Excluded (Questions) Excluded (Expired) Exc…" at bounding box center [454, 97] width 75 height 14
click at [417, 90] on select "Choose an option... Pending Applied Excluded (Questions) Excluded (Expired) Exc…" at bounding box center [454, 97] width 75 height 14
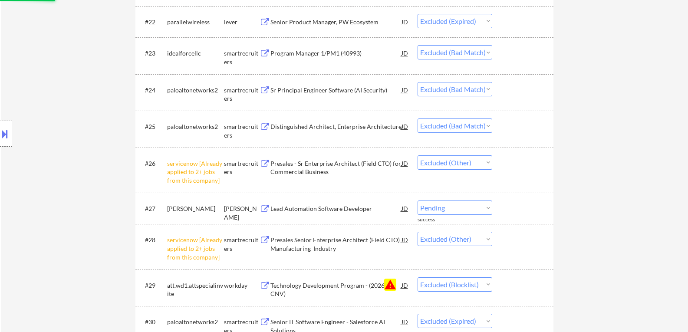
scroll to position [954, 0]
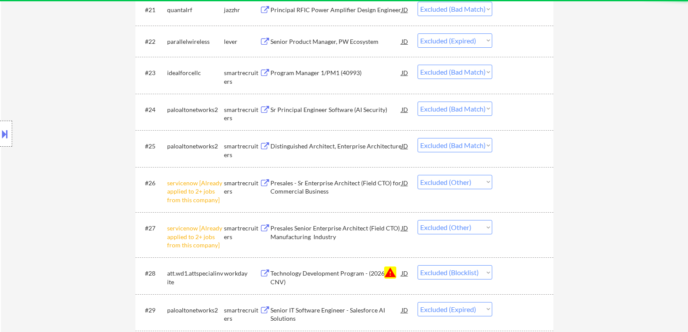
click at [489, 144] on select "Choose an option... Pending Applied Excluded (Questions) Excluded (Expired) Exc…" at bounding box center [454, 145] width 75 height 14
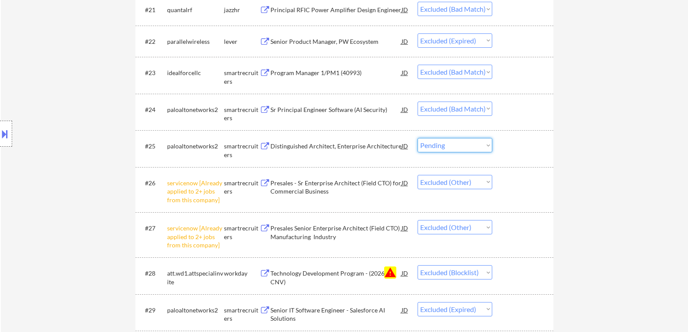
click at [417, 138] on select "Choose an option... Pending Applied Excluded (Questions) Excluded (Expired) Exc…" at bounding box center [454, 145] width 75 height 14
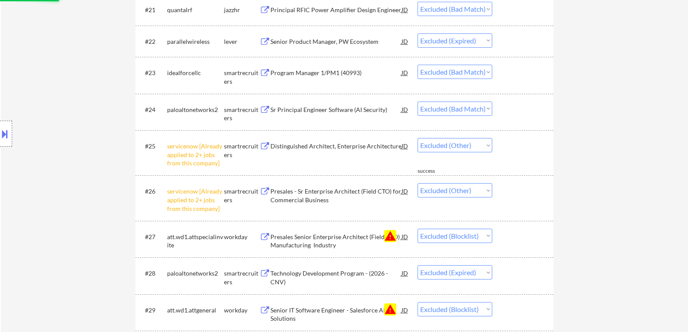
click at [488, 106] on select "Choose an option... Pending Applied Excluded (Questions) Excluded (Expired) Exc…" at bounding box center [454, 109] width 75 height 14
click at [417, 102] on select "Choose an option... Pending Applied Excluded (Questions) Excluded (Expired) Exc…" at bounding box center [454, 109] width 75 height 14
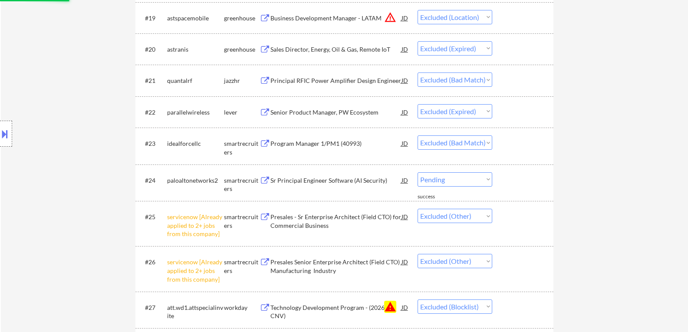
scroll to position [868, 0]
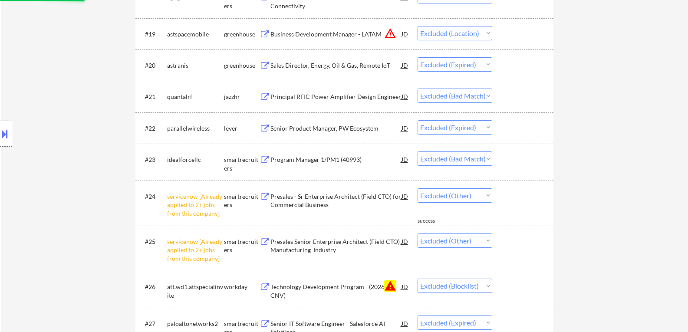
click at [487, 157] on select "Choose an option... Pending Applied Excluded (Questions) Excluded (Expired) Exc…" at bounding box center [454, 158] width 75 height 14
click at [417, 151] on select "Choose an option... Pending Applied Excluded (Questions) Excluded (Expired) Exc…" at bounding box center [454, 158] width 75 height 14
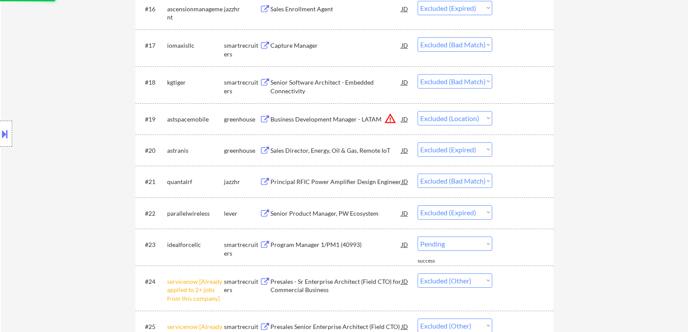
scroll to position [781, 0]
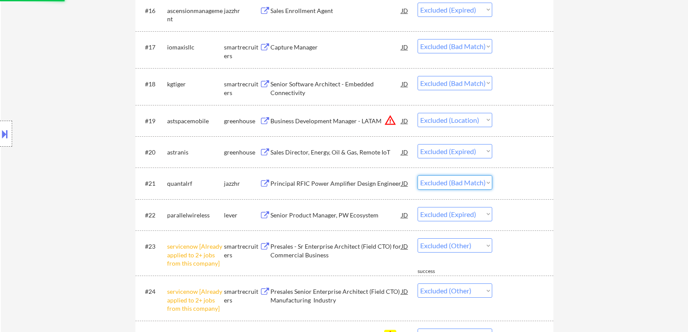
click at [489, 182] on select "Choose an option... Pending Applied Excluded (Questions) Excluded (Expired) Exc…" at bounding box center [454, 182] width 75 height 14
click at [417, 175] on select "Choose an option... Pending Applied Excluded (Questions) Excluded (Expired) Exc…" at bounding box center [454, 182] width 75 height 14
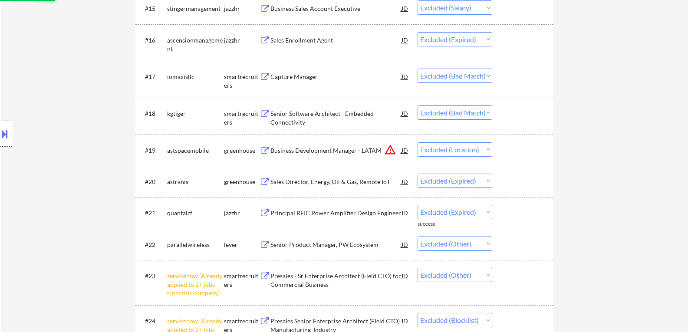
scroll to position [738, 0]
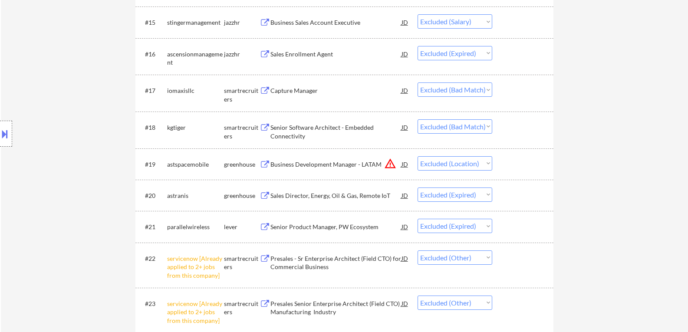
click at [489, 125] on select "Choose an option... Pending Applied Excluded (Questions) Excluded (Expired) Exc…" at bounding box center [454, 126] width 75 height 14
click at [417, 119] on select "Choose an option... Pending Applied Excluded (Questions) Excluded (Expired) Exc…" at bounding box center [454, 126] width 75 height 14
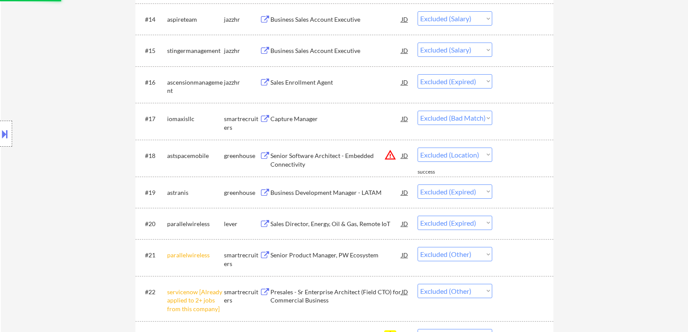
scroll to position [694, 0]
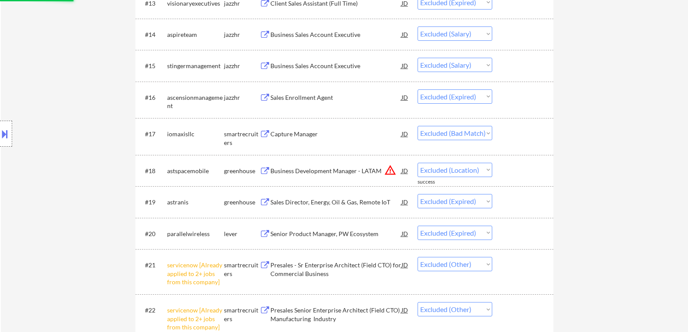
click at [488, 132] on select "Choose an option... Pending Applied Excluded (Questions) Excluded (Expired) Exc…" at bounding box center [454, 133] width 75 height 14
click at [417, 126] on select "Choose an option... Pending Applied Excluded (Questions) Excluded (Expired) Exc…" at bounding box center [454, 133] width 75 height 14
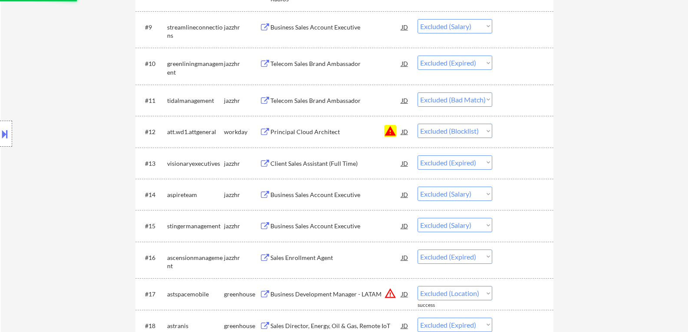
scroll to position [521, 0]
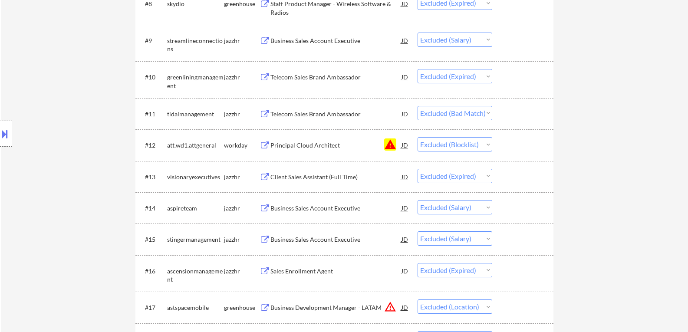
click at [488, 111] on select "Choose an option... Pending Applied Excluded (Questions) Excluded (Expired) Exc…" at bounding box center [454, 113] width 75 height 14
click at [417, 106] on select "Choose an option... Pending Applied Excluded (Questions) Excluded (Expired) Exc…" at bounding box center [454, 113] width 75 height 14
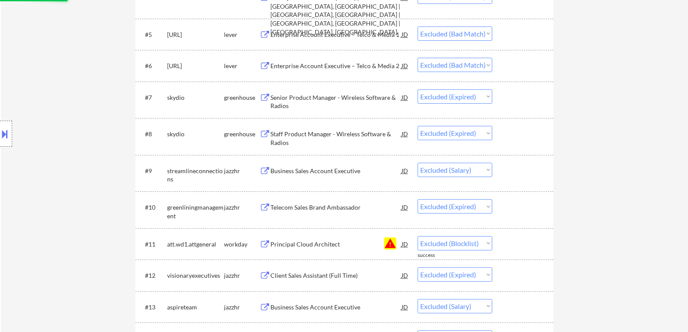
scroll to position [347, 0]
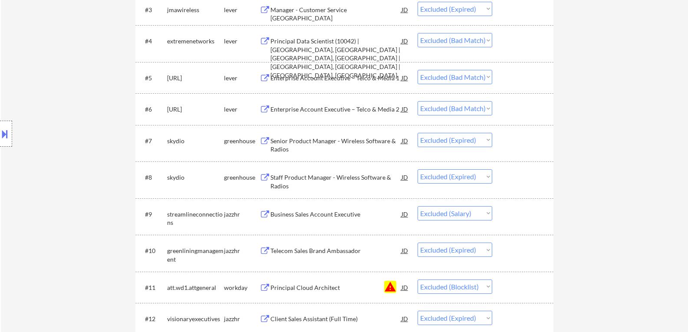
click at [486, 107] on select "Choose an option... Pending Applied Excluded (Questions) Excluded (Expired) Exc…" at bounding box center [454, 108] width 75 height 14
click at [417, 101] on select "Choose an option... Pending Applied Excluded (Questions) Excluded (Expired) Exc…" at bounding box center [454, 108] width 75 height 14
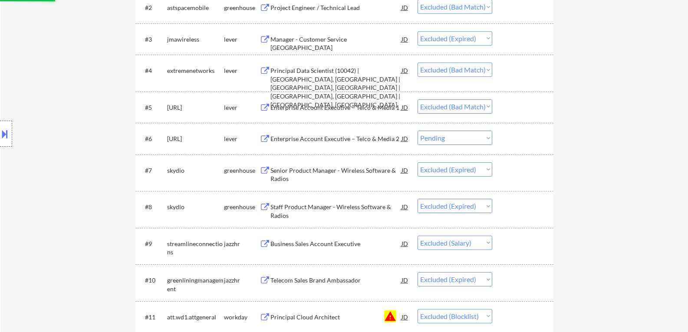
scroll to position [304, 0]
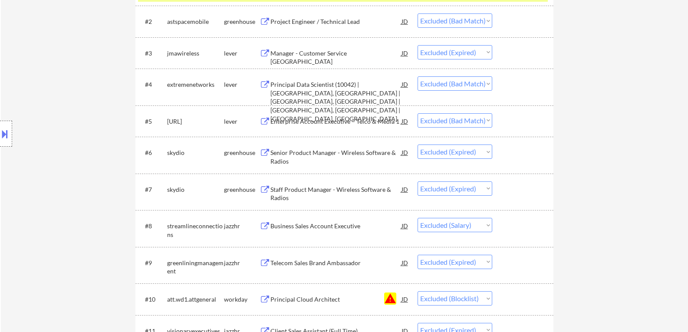
click at [489, 118] on select "Choose an option... Pending Applied Excluded (Questions) Excluded (Expired) Exc…" at bounding box center [454, 120] width 75 height 14
click at [417, 113] on select "Choose an option... Pending Applied Excluded (Questions) Excluded (Expired) Exc…" at bounding box center [454, 120] width 75 height 14
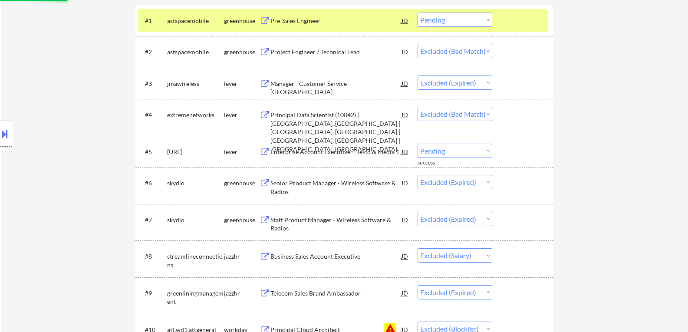
scroll to position [260, 0]
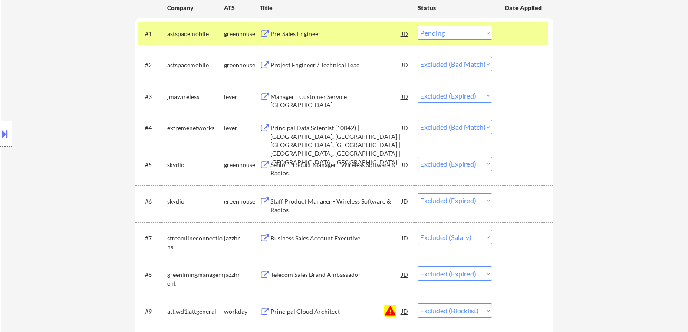
click at [487, 124] on select "Choose an option... Pending Applied Excluded (Questions) Excluded (Expired) Exc…" at bounding box center [454, 127] width 75 height 14
click at [417, 120] on select "Choose an option... Pending Applied Excluded (Questions) Excluded (Expired) Exc…" at bounding box center [454, 127] width 75 height 14
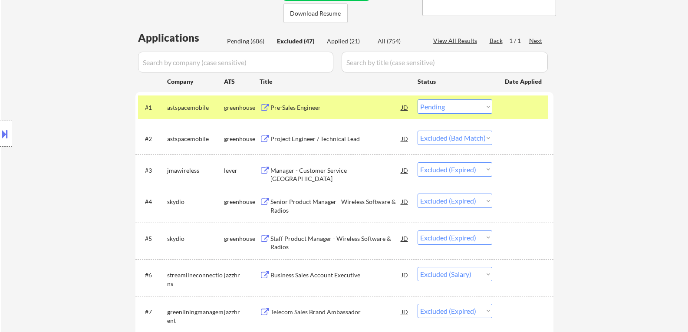
scroll to position [174, 0]
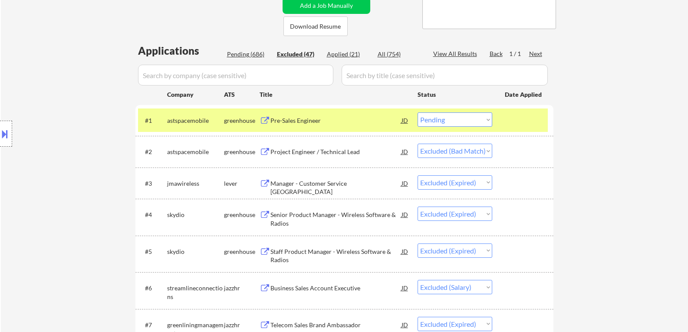
click at [487, 150] on select "Choose an option... Pending Applied Excluded (Questions) Excluded (Expired) Exc…" at bounding box center [454, 151] width 75 height 14
click at [417, 144] on select "Choose an option... Pending Applied Excluded (Questions) Excluded (Expired) Exc…" at bounding box center [454, 151] width 75 height 14
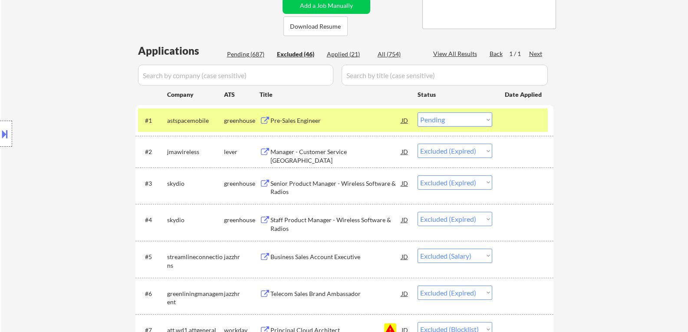
click at [266, 121] on button at bounding box center [264, 121] width 11 height 8
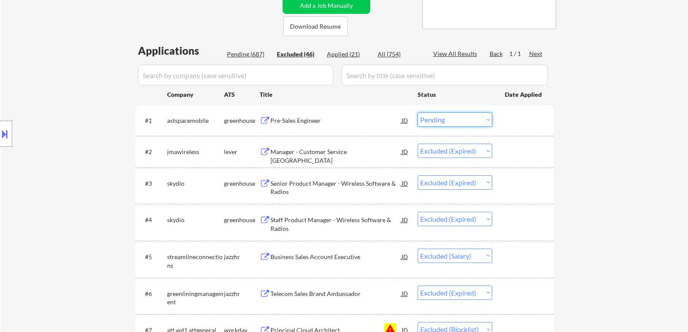
click at [489, 120] on select "Choose an option... Pending Applied Excluded (Questions) Excluded (Expired) Exc…" at bounding box center [454, 119] width 75 height 14
click at [417, 112] on select "Choose an option... Pending Applied Excluded (Questions) Excluded (Expired) Exc…" at bounding box center [454, 119] width 75 height 14
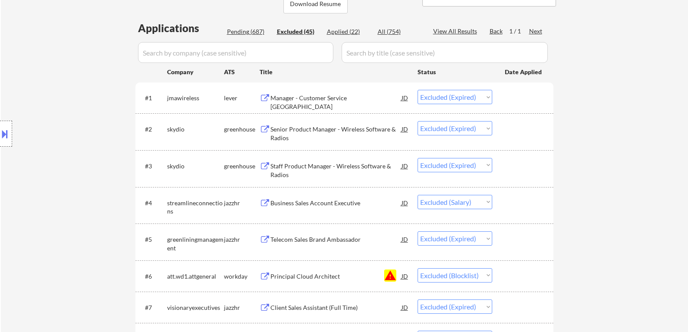
scroll to position [217, 0]
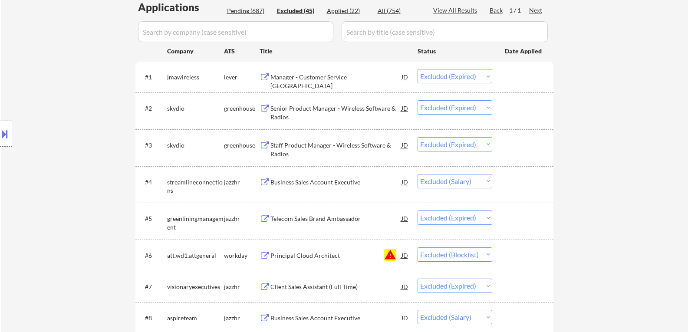
click at [266, 78] on button at bounding box center [264, 77] width 11 height 8
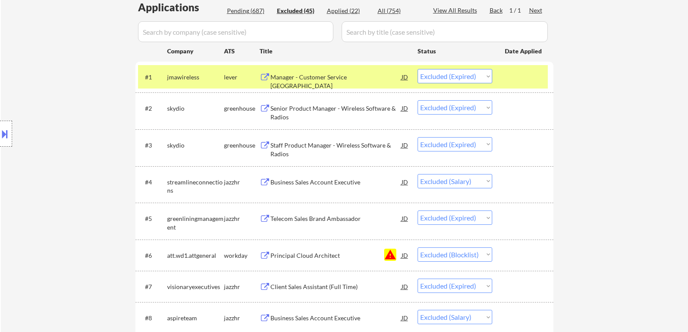
click at [486, 76] on select "Choose an option... Pending Applied Excluded (Questions) Excluded (Expired) Exc…" at bounding box center [454, 76] width 75 height 14
click at [242, 10] on div "Pending (687)" at bounding box center [248, 11] width 43 height 9
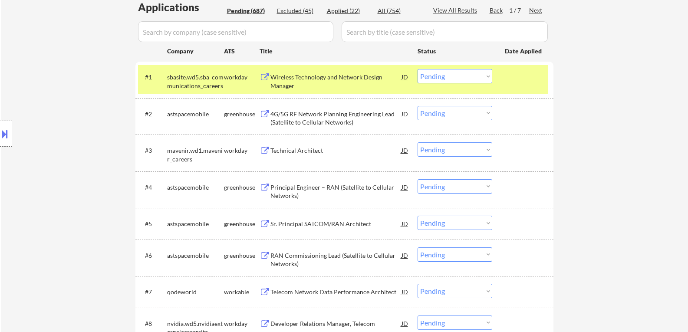
click at [267, 113] on button at bounding box center [264, 114] width 11 height 8
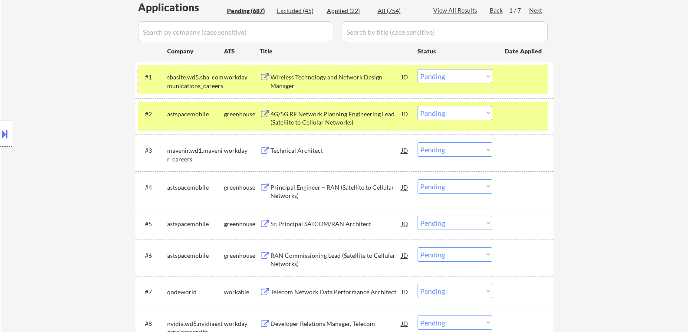
click at [505, 77] on div at bounding box center [524, 77] width 38 height 16
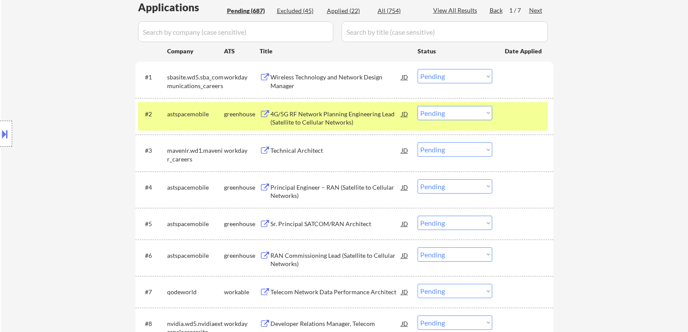
click at [264, 115] on button at bounding box center [264, 114] width 11 height 8
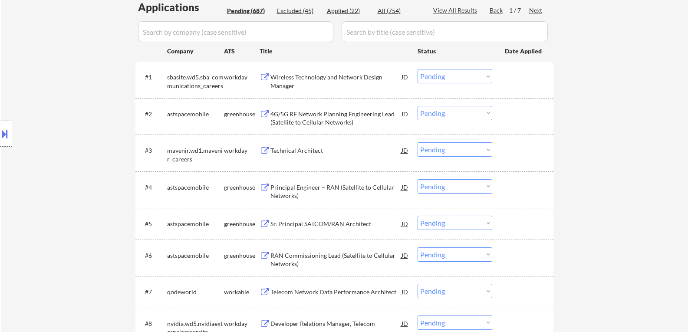
click at [263, 113] on button at bounding box center [264, 114] width 11 height 8
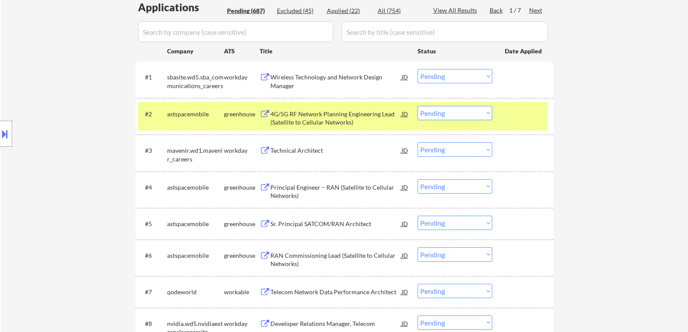
click at [488, 114] on select "Choose an option... Pending Applied Excluded (Questions) Excluded (Expired) Exc…" at bounding box center [454, 113] width 75 height 14
click at [417, 106] on select "Choose an option... Pending Applied Excluded (Questions) Excluded (Expired) Exc…" at bounding box center [454, 113] width 75 height 14
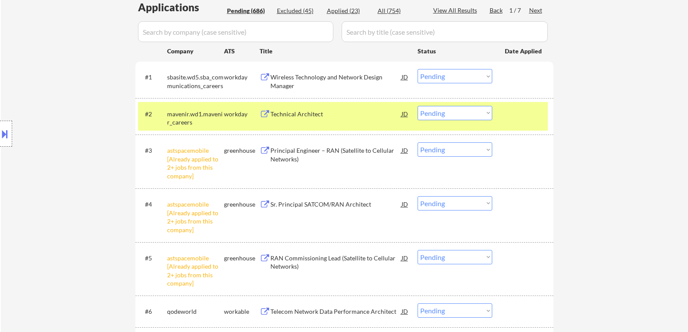
scroll to position [260, 0]
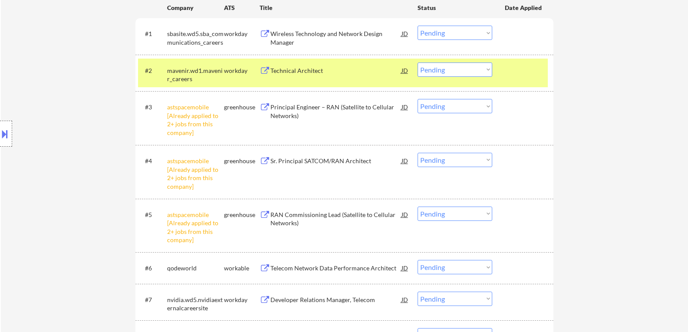
click at [487, 106] on select "Choose an option... Pending Applied Excluded (Questions) Excluded (Expired) Exc…" at bounding box center [454, 106] width 75 height 14
click at [417, 99] on select "Choose an option... Pending Applied Excluded (Questions) Excluded (Expired) Exc…" at bounding box center [454, 106] width 75 height 14
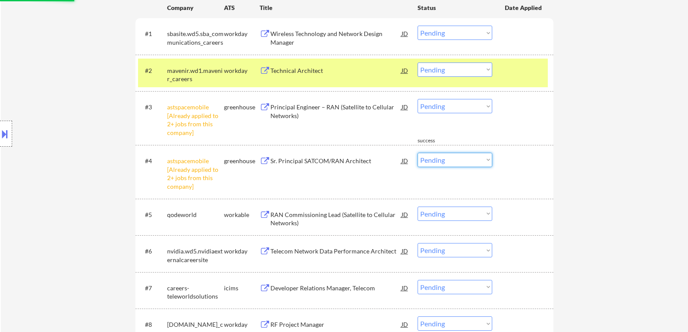
click at [488, 161] on select "Choose an option... Pending Applied Excluded (Questions) Excluded (Expired) Exc…" at bounding box center [454, 160] width 75 height 14
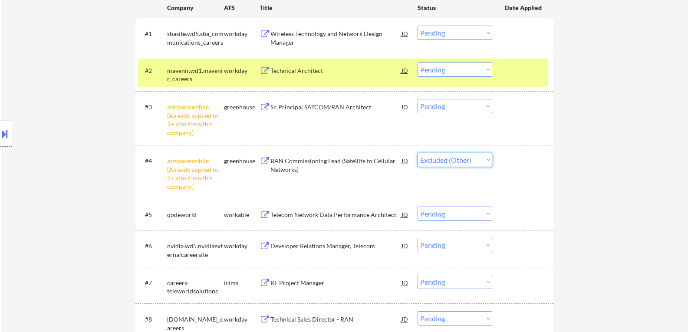
click at [417, 153] on select "Choose an option... Pending Applied Excluded (Questions) Excluded (Expired) Exc…" at bounding box center [454, 160] width 75 height 14
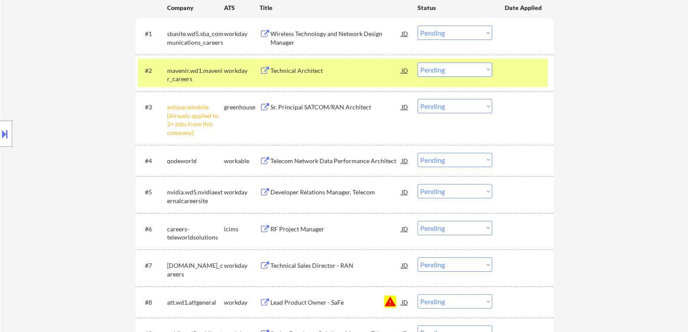
click at [485, 106] on select "Choose an option... Pending Applied Excluded (Questions) Excluded (Expired) Exc…" at bounding box center [454, 106] width 75 height 14
click at [417, 99] on select "Choose an option... Pending Applied Excluded (Questions) Excluded (Expired) Exc…" at bounding box center [454, 106] width 75 height 14
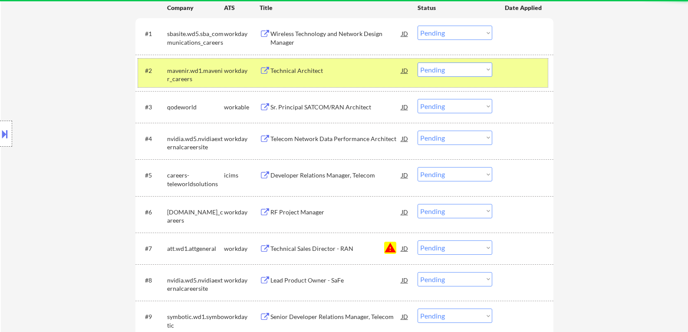
click at [500, 76] on div "#2 mavenir.wd1.mavenir_careers workday Technical Architect JD Choose an option.…" at bounding box center [343, 73] width 410 height 29
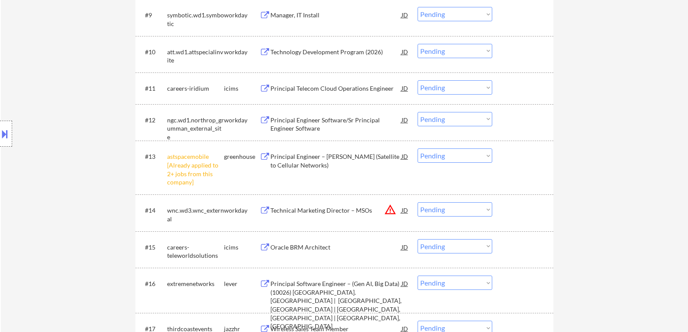
scroll to position [564, 0]
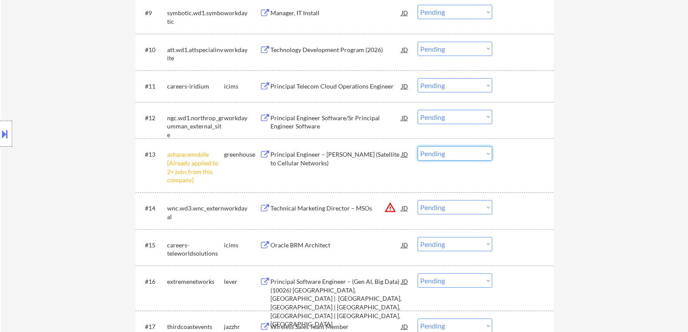
click at [489, 154] on select "Choose an option... Pending Applied Excluded (Questions) Excluded (Expired) Exc…" at bounding box center [454, 153] width 75 height 14
click at [417, 146] on select "Choose an option... Pending Applied Excluded (Questions) Excluded (Expired) Exc…" at bounding box center [454, 153] width 75 height 14
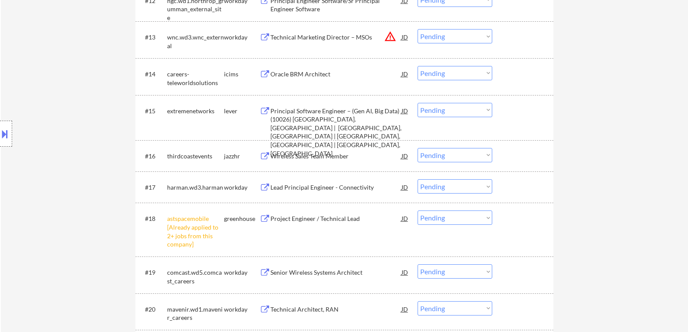
scroll to position [694, 0]
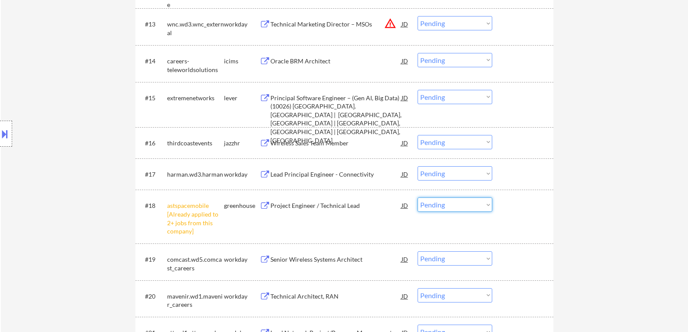
click at [488, 204] on select "Choose an option... Pending Applied Excluded (Questions) Excluded (Expired) Exc…" at bounding box center [454, 204] width 75 height 14
click at [417, 197] on select "Choose an option... Pending Applied Excluded (Questions) Excluded (Expired) Exc…" at bounding box center [454, 204] width 75 height 14
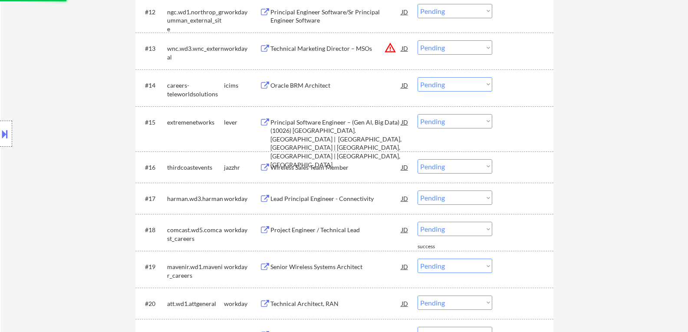
scroll to position [651, 0]
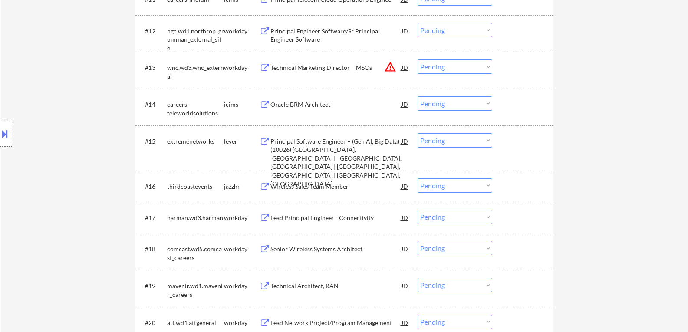
click at [267, 143] on button at bounding box center [264, 142] width 11 height 8
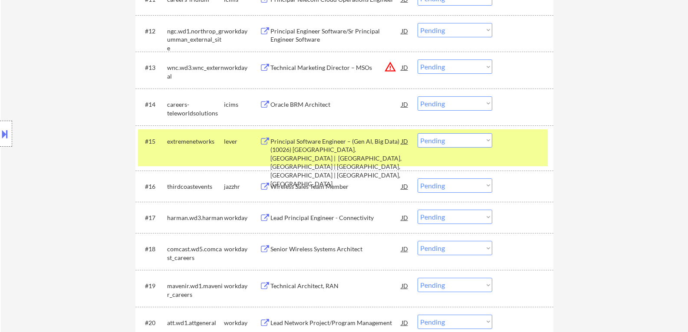
click at [486, 140] on select "Choose an option... Pending Applied Excluded (Questions) Excluded (Expired) Exc…" at bounding box center [454, 140] width 75 height 14
click at [417, 133] on select "Choose an option... Pending Applied Excluded (Questions) Excluded (Expired) Exc…" at bounding box center [454, 140] width 75 height 14
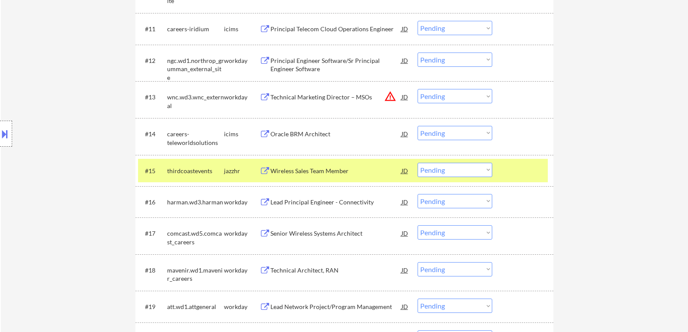
scroll to position [607, 0]
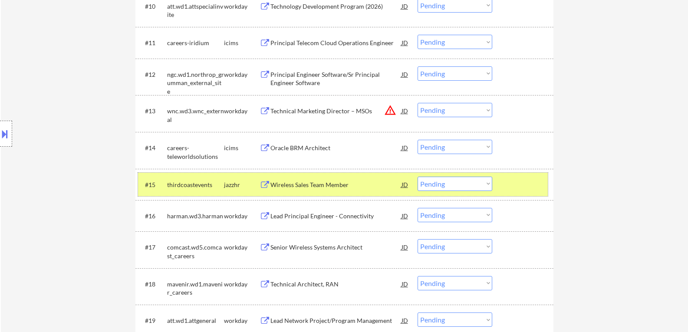
click at [505, 190] on div at bounding box center [524, 185] width 38 height 16
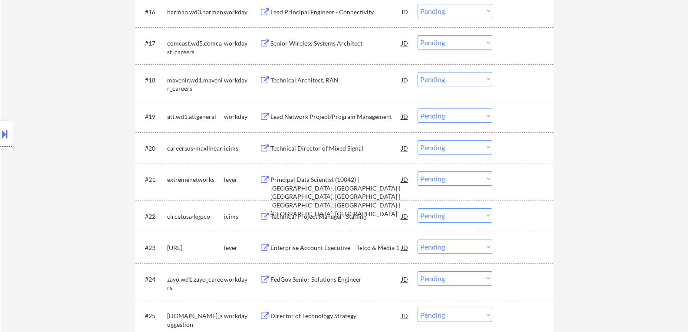
scroll to position [824, 0]
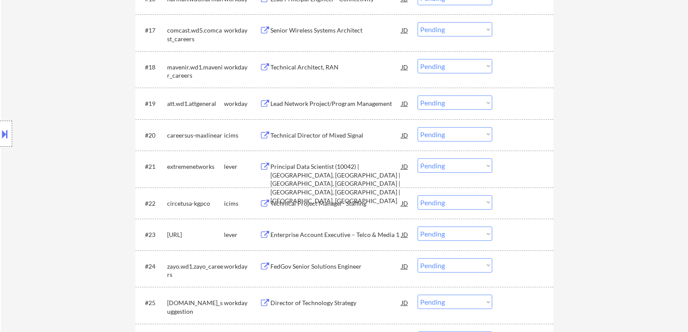
click at [263, 169] on button at bounding box center [264, 167] width 11 height 8
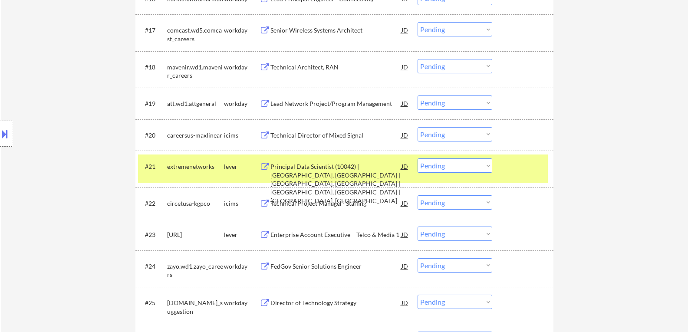
click at [486, 167] on select "Choose an option... Pending Applied Excluded (Questions) Excluded (Expired) Exc…" at bounding box center [454, 165] width 75 height 14
click at [417, 158] on select "Choose an option... Pending Applied Excluded (Questions) Excluded (Expired) Exc…" at bounding box center [454, 165] width 75 height 14
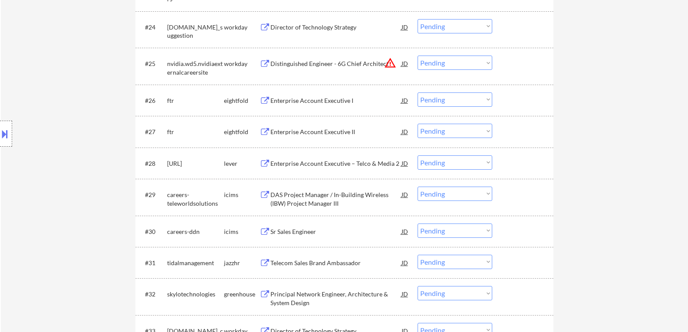
scroll to position [1085, 0]
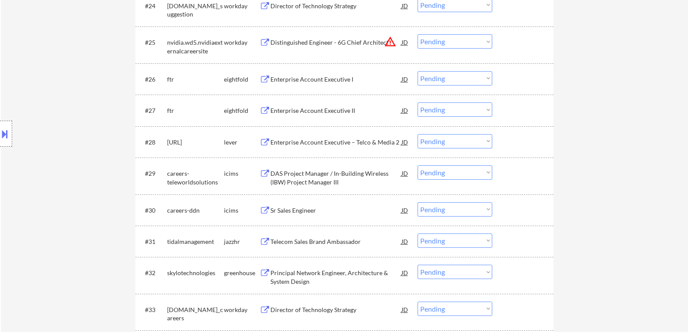
click at [264, 144] on button at bounding box center [264, 142] width 11 height 8
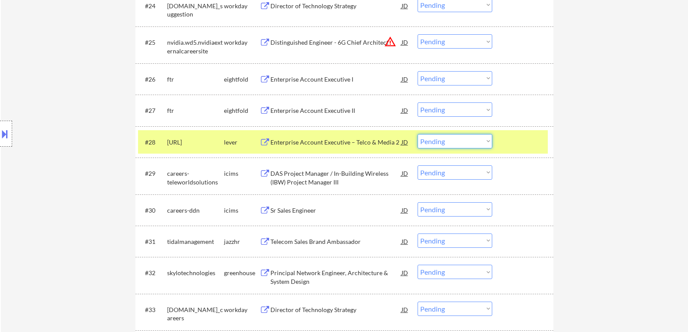
click at [486, 140] on select "Choose an option... Pending Applied Excluded (Questions) Excluded (Expired) Exc…" at bounding box center [454, 141] width 75 height 14
click at [417, 134] on select "Choose an option... Pending Applied Excluded (Questions) Excluded (Expired) Exc…" at bounding box center [454, 141] width 75 height 14
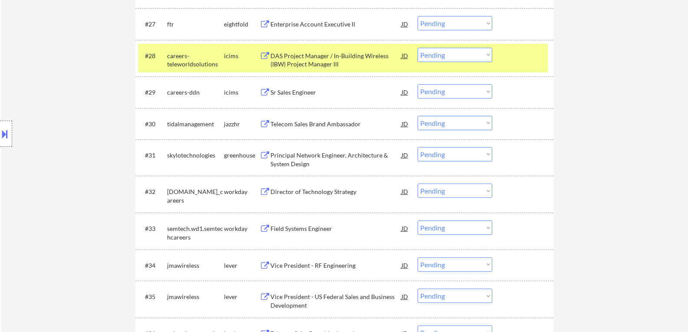
scroll to position [1171, 0]
click at [520, 67] on div "#28 careers-teleworldsolutions icims DAS Project Manager / In-Building Wireless…" at bounding box center [343, 57] width 410 height 29
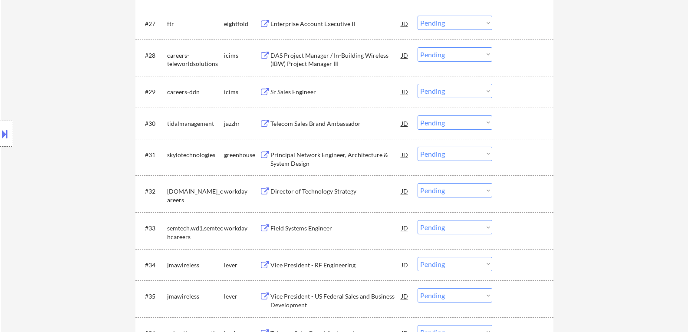
click at [264, 126] on button at bounding box center [264, 124] width 11 height 8
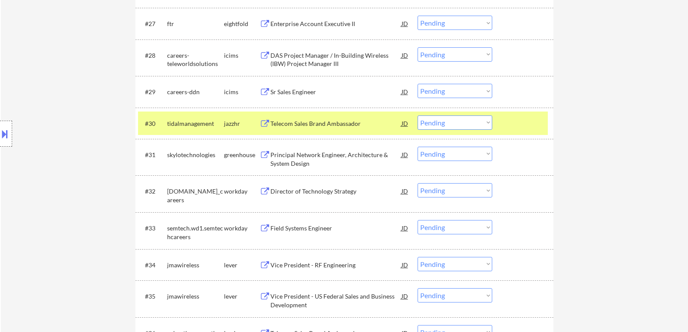
click at [489, 123] on select "Choose an option... Pending Applied Excluded (Questions) Excluded (Expired) Exc…" at bounding box center [454, 122] width 75 height 14
click at [417, 115] on select "Choose an option... Pending Applied Excluded (Questions) Excluded (Expired) Exc…" at bounding box center [454, 122] width 75 height 14
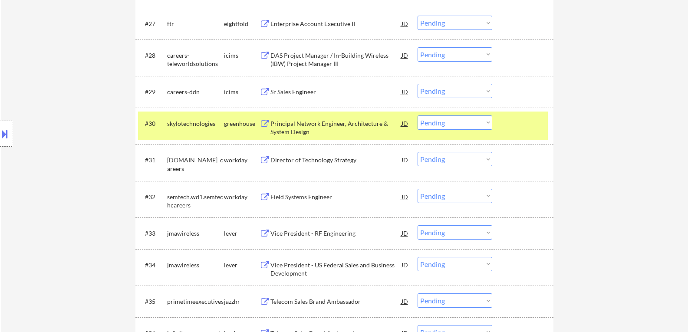
click at [265, 126] on button at bounding box center [264, 124] width 11 height 8
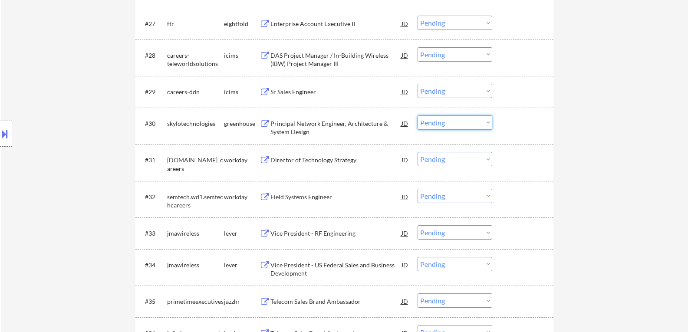
click at [487, 123] on select "Choose an option... Pending Applied Excluded (Questions) Excluded (Expired) Exc…" at bounding box center [454, 122] width 75 height 14
click at [417, 115] on select "Choose an option... Pending Applied Excluded (Questions) Excluded (Expired) Exc…" at bounding box center [454, 122] width 75 height 14
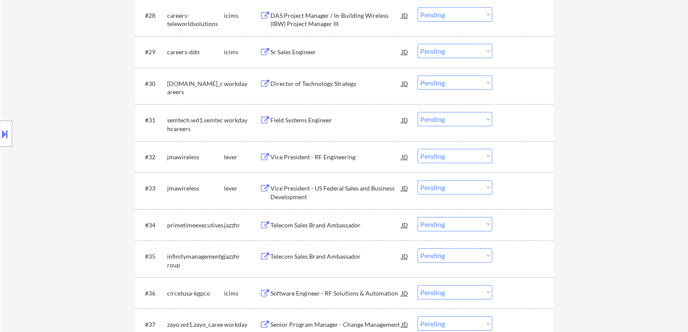
scroll to position [1258, 0]
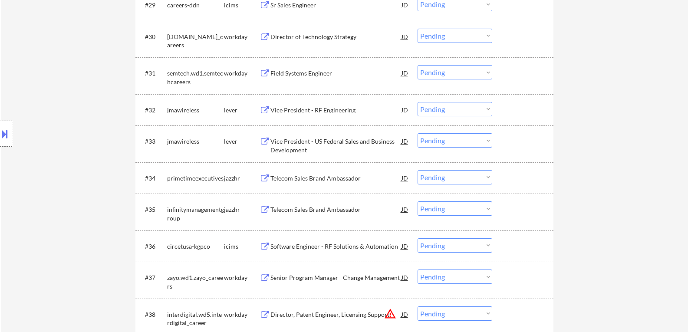
click at [262, 109] on button at bounding box center [264, 110] width 11 height 8
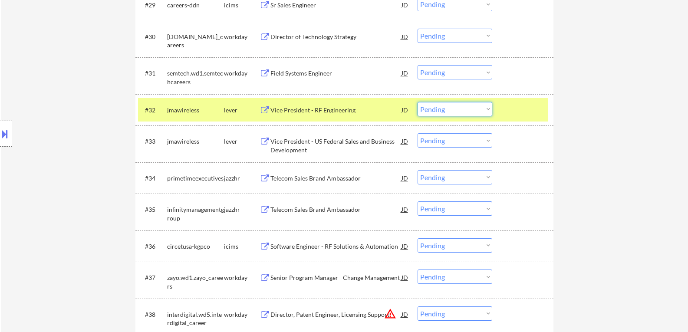
click at [487, 108] on select "Choose an option... Pending Applied Excluded (Questions) Excluded (Expired) Exc…" at bounding box center [454, 109] width 75 height 14
click at [417, 102] on select "Choose an option... Pending Applied Excluded (Questions) Excluded (Expired) Exc…" at bounding box center [454, 109] width 75 height 14
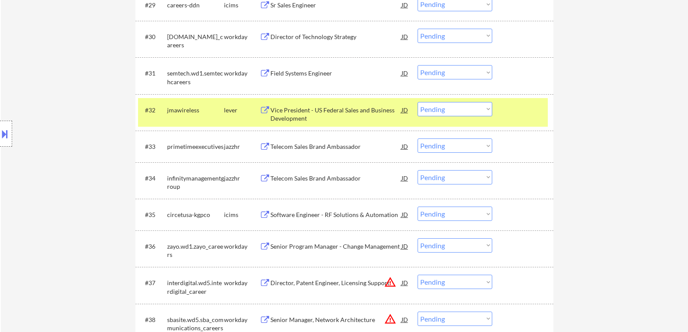
click at [261, 108] on button at bounding box center [264, 110] width 11 height 8
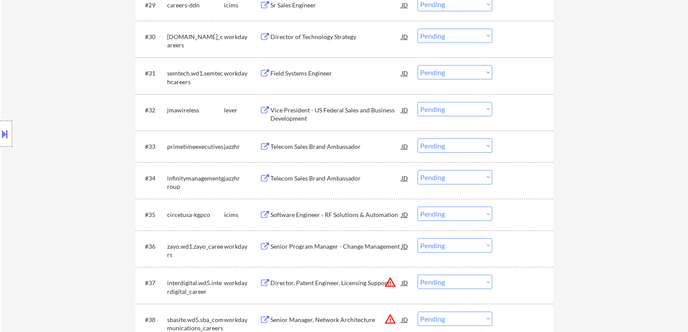
click at [487, 110] on select "Choose an option... Pending Applied Excluded (Questions) Excluded (Expired) Exc…" at bounding box center [454, 109] width 75 height 14
click at [417, 102] on select "Choose an option... Pending Applied Excluded (Questions) Excluded (Expired) Exc…" at bounding box center [454, 109] width 75 height 14
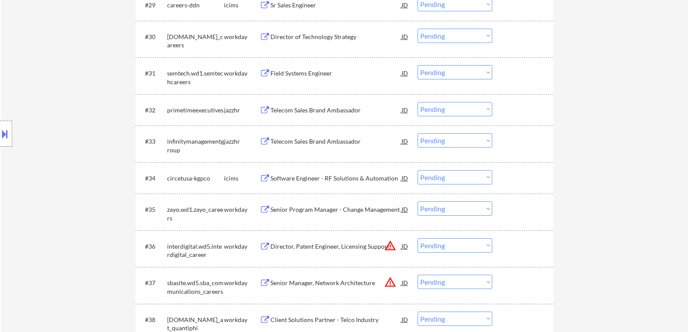
click at [266, 108] on button at bounding box center [264, 110] width 11 height 8
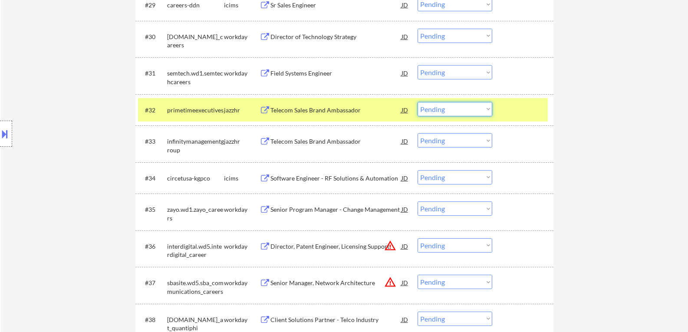
click at [487, 109] on select "Choose an option... Pending Applied Excluded (Questions) Excluded (Expired) Exc…" at bounding box center [454, 109] width 75 height 14
click at [417, 102] on select "Choose an option... Pending Applied Excluded (Questions) Excluded (Expired) Exc…" at bounding box center [454, 109] width 75 height 14
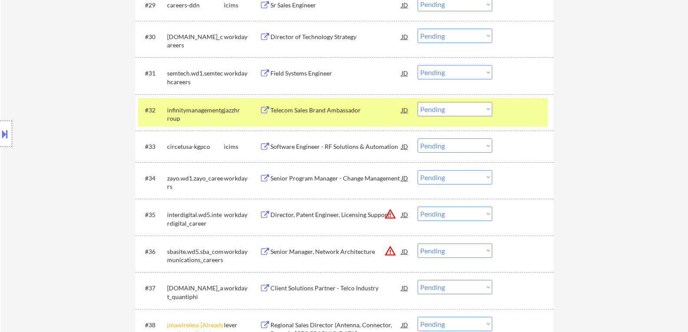
click at [267, 110] on button at bounding box center [264, 110] width 11 height 8
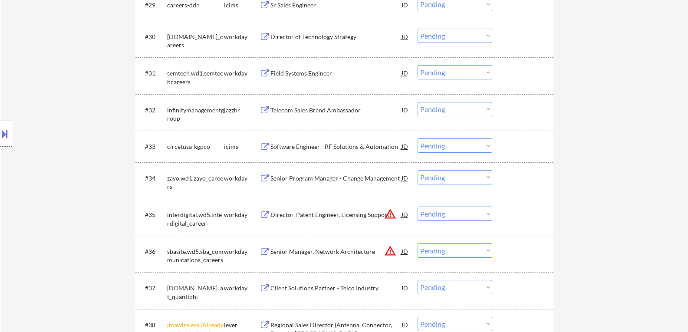
click at [485, 110] on select "Choose an option... Pending Applied Excluded (Questions) Excluded (Expired) Exc…" at bounding box center [454, 109] width 75 height 14
click at [417, 102] on select "Choose an option... Pending Applied Excluded (Questions) Excluded (Expired) Exc…" at bounding box center [454, 109] width 75 height 14
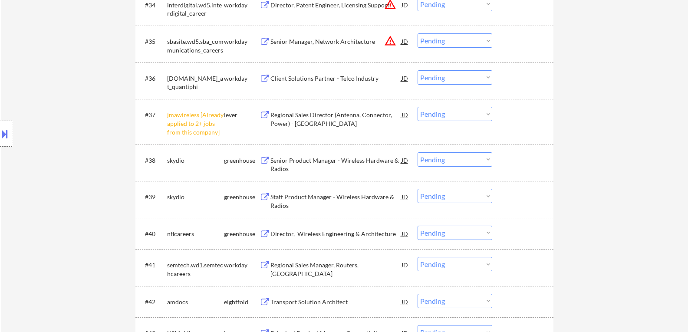
scroll to position [1432, 0]
click at [488, 113] on select "Choose an option... Pending Applied Excluded (Questions) Excluded (Expired) Exc…" at bounding box center [454, 113] width 75 height 14
click at [417, 106] on select "Choose an option... Pending Applied Excluded (Questions) Excluded (Expired) Exc…" at bounding box center [454, 113] width 75 height 14
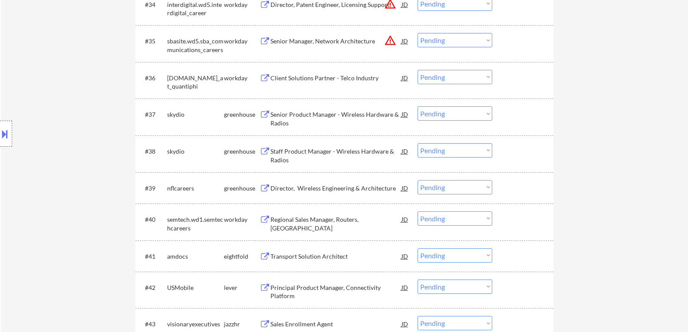
click at [262, 115] on button at bounding box center [264, 115] width 11 height 8
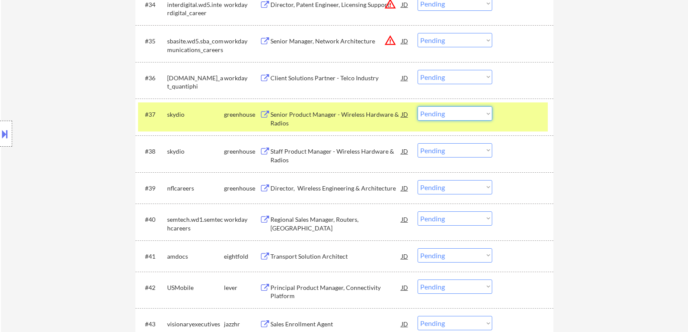
click at [488, 112] on select "Choose an option... Pending Applied Excluded (Questions) Excluded (Expired) Exc…" at bounding box center [454, 113] width 75 height 14
click at [417, 106] on select "Choose an option... Pending Applied Excluded (Questions) Excluded (Expired) Exc…" at bounding box center [454, 113] width 75 height 14
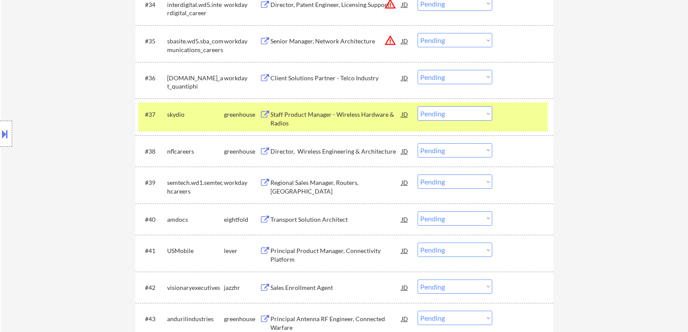
click at [264, 115] on button at bounding box center [264, 115] width 11 height 8
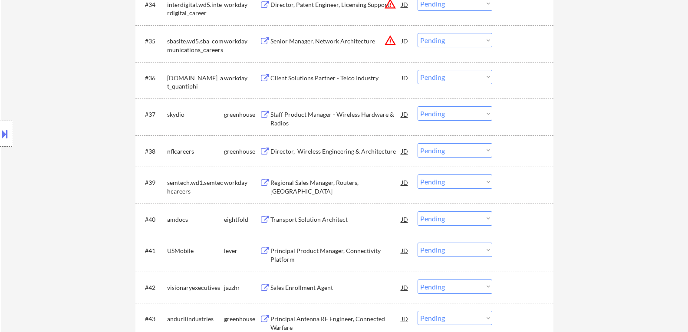
click at [260, 114] on button at bounding box center [264, 115] width 11 height 8
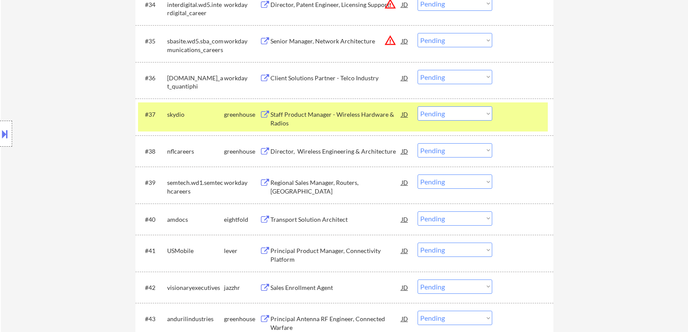
click at [489, 114] on select "Choose an option... Pending Applied Excluded (Questions) Excluded (Expired) Exc…" at bounding box center [454, 113] width 75 height 14
click at [417, 106] on select "Choose an option... Pending Applied Excluded (Questions) Excluded (Expired) Exc…" at bounding box center [454, 113] width 75 height 14
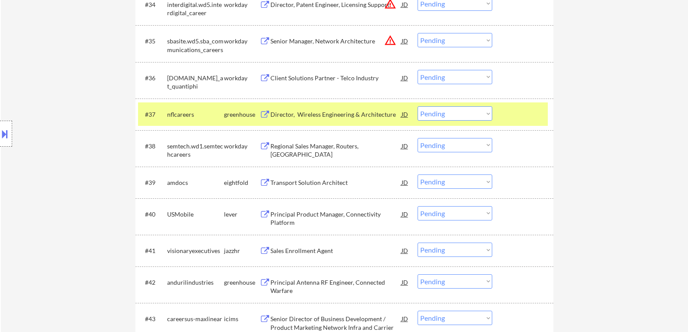
click at [262, 113] on button at bounding box center [264, 115] width 11 height 8
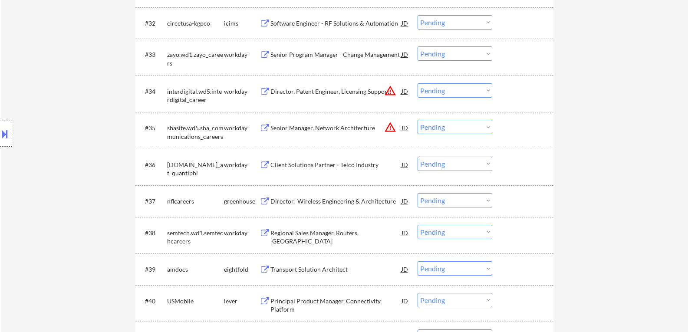
scroll to position [1388, 0]
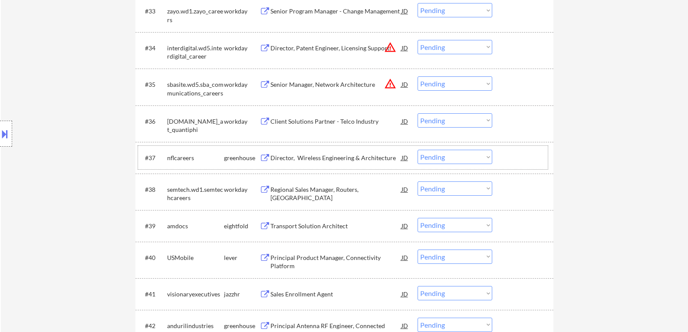
click at [518, 154] on div at bounding box center [524, 158] width 38 height 16
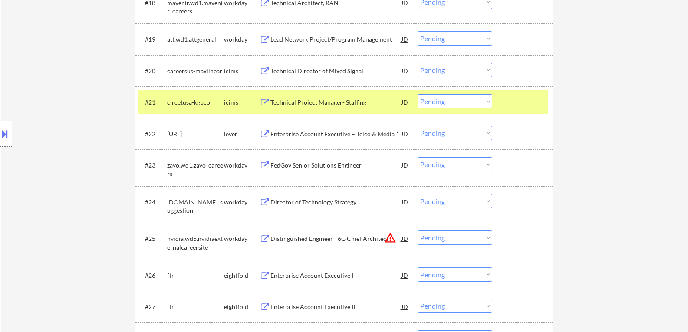
scroll to position [824, 0]
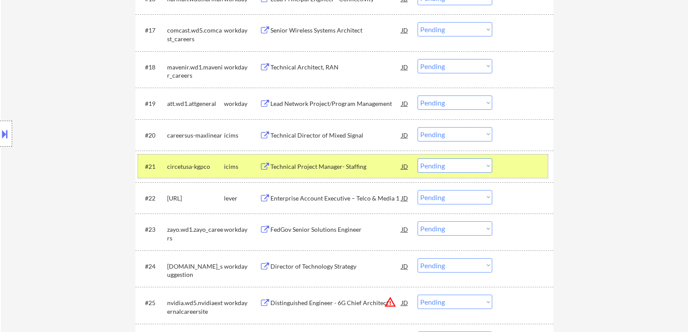
click at [527, 170] on div at bounding box center [524, 166] width 38 height 16
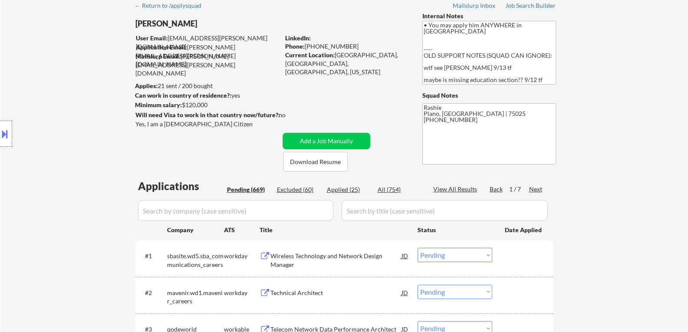
scroll to position [0, 0]
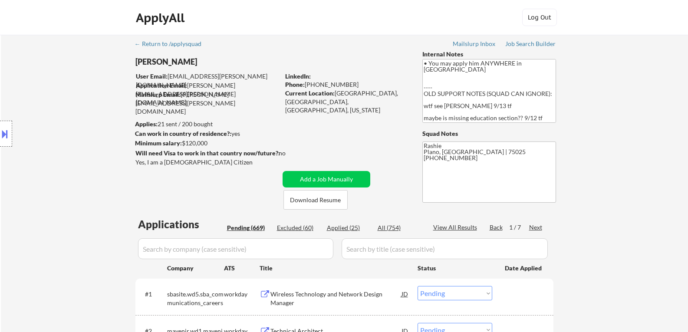
click at [4, 133] on button at bounding box center [5, 134] width 10 height 14
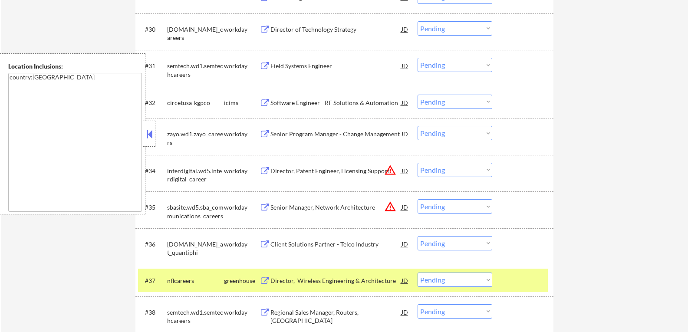
scroll to position [1345, 0]
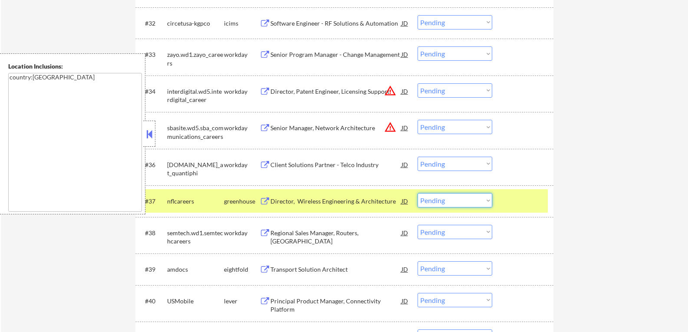
click at [487, 201] on select "Choose an option... Pending Applied Excluded (Questions) Excluded (Expired) Exc…" at bounding box center [454, 200] width 75 height 14
click at [417, 193] on select "Choose an option... Pending Applied Excluded (Questions) Excluded (Expired) Exc…" at bounding box center [454, 200] width 75 height 14
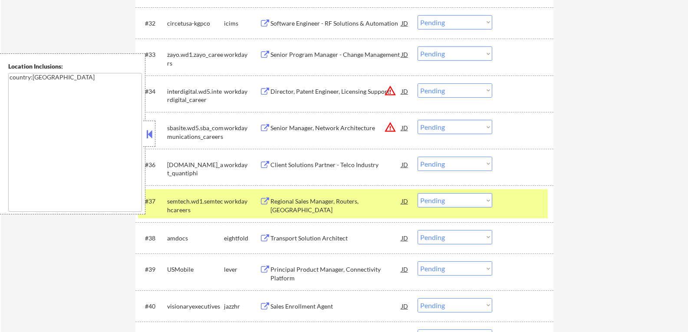
click at [150, 134] on button at bounding box center [149, 134] width 10 height 13
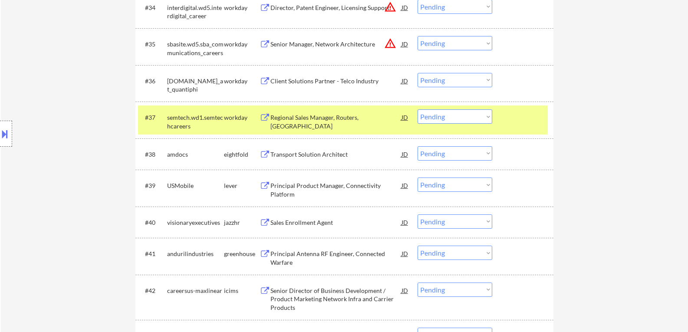
scroll to position [1432, 0]
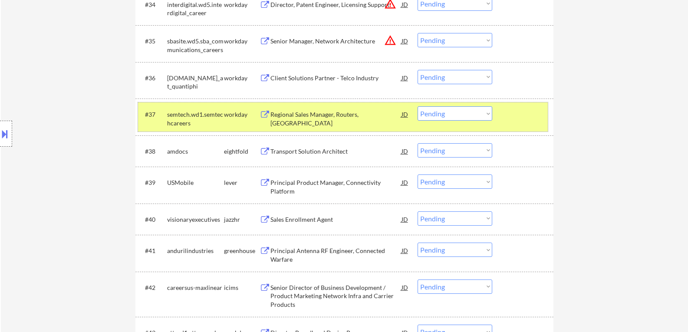
click at [516, 123] on div "#37 semtech.wd1.semtechcareers workday Regional Sales Manager, Routers, [PERSON…" at bounding box center [343, 116] width 410 height 29
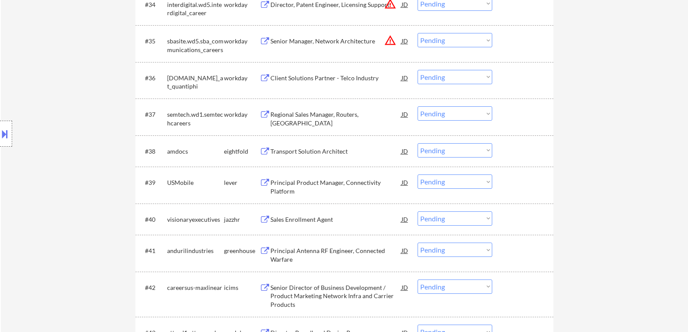
click at [264, 184] on button at bounding box center [264, 183] width 11 height 8
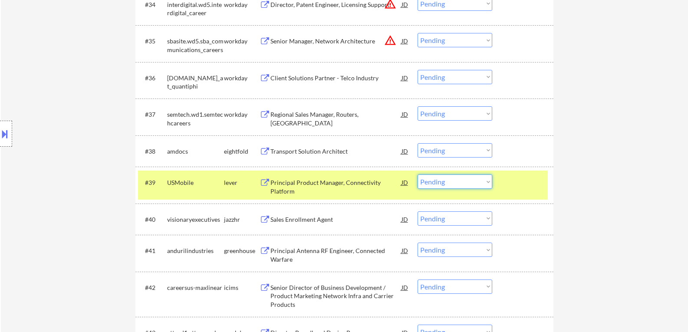
click at [489, 182] on select "Choose an option... Pending Applied Excluded (Questions) Excluded (Expired) Exc…" at bounding box center [454, 181] width 75 height 14
click at [417, 174] on select "Choose an option... Pending Applied Excluded (Questions) Excluded (Expired) Exc…" at bounding box center [454, 181] width 75 height 14
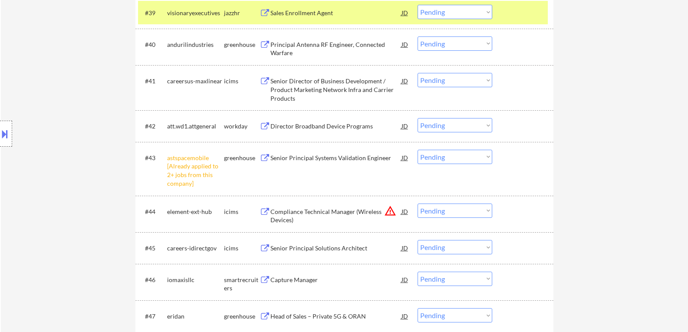
scroll to position [1605, 0]
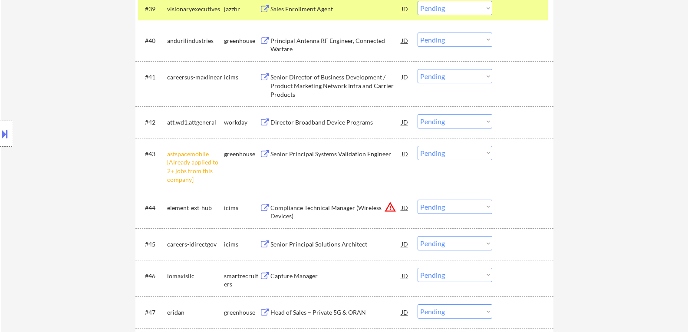
click at [488, 153] on select "Choose an option... Pending Applied Excluded (Questions) Excluded (Expired) Exc…" at bounding box center [454, 153] width 75 height 14
click at [417, 146] on select "Choose an option... Pending Applied Excluded (Questions) Excluded (Expired) Exc…" at bounding box center [454, 153] width 75 height 14
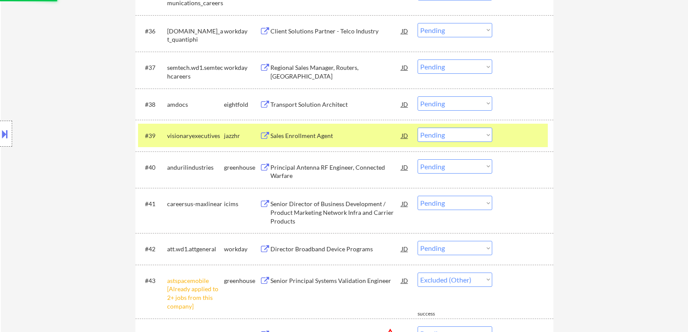
scroll to position [1475, 0]
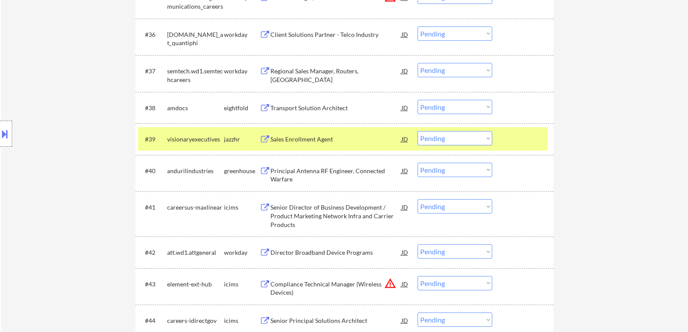
click at [266, 139] on button at bounding box center [264, 139] width 11 height 8
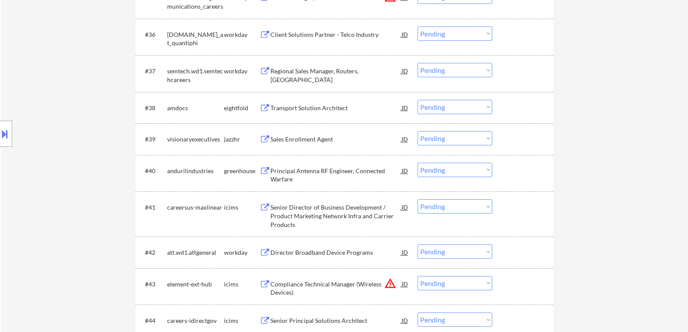
click at [488, 139] on select "Choose an option... Pending Applied Excluded (Questions) Excluded (Expired) Exc…" at bounding box center [454, 138] width 75 height 14
click at [417, 131] on select "Choose an option... Pending Applied Excluded (Questions) Excluded (Expired) Exc…" at bounding box center [454, 138] width 75 height 14
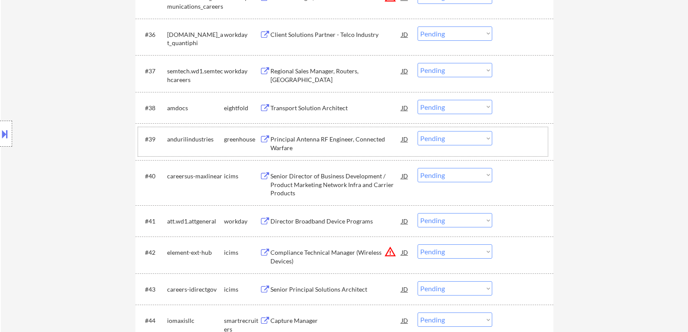
click at [505, 149] on div "#39 andurilindustries greenhouse Principal Antenna RF Engineer, Connected Warfa…" at bounding box center [343, 141] width 410 height 29
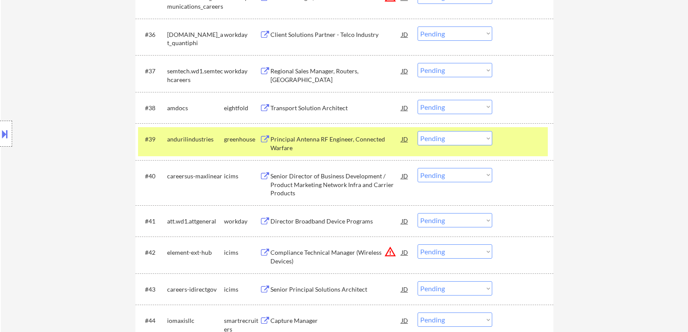
click at [265, 140] on button at bounding box center [264, 139] width 11 height 8
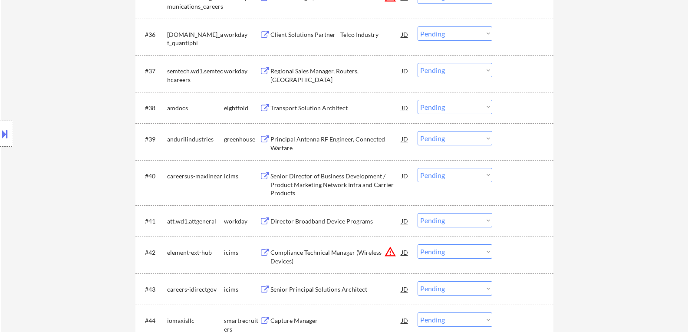
click at [486, 138] on select "Choose an option... Pending Applied Excluded (Questions) Excluded (Expired) Exc…" at bounding box center [454, 138] width 75 height 14
click at [417, 131] on select "Choose an option... Pending Applied Excluded (Questions) Excluded (Expired) Exc…" at bounding box center [454, 138] width 75 height 14
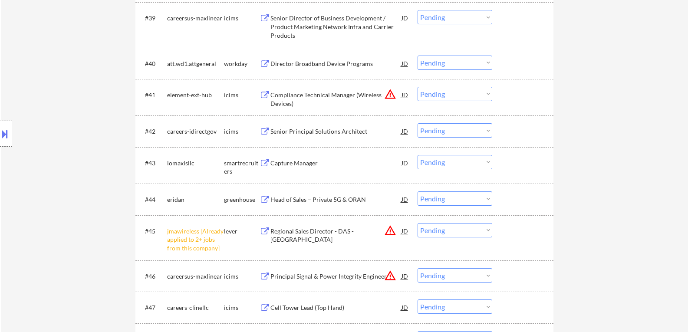
scroll to position [1605, 0]
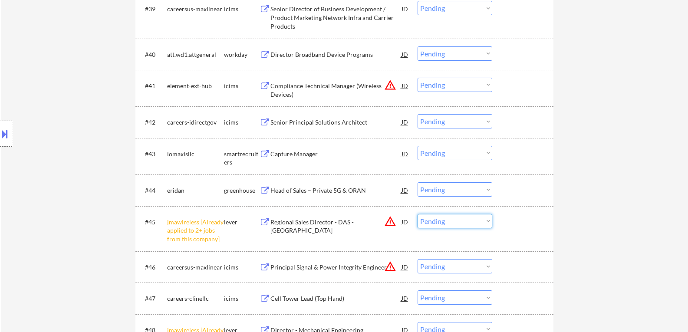
click at [488, 221] on select "Choose an option... Pending Applied Excluded (Questions) Excluded (Expired) Exc…" at bounding box center [454, 221] width 75 height 14
click at [417, 214] on select "Choose an option... Pending Applied Excluded (Questions) Excluded (Expired) Exc…" at bounding box center [454, 221] width 75 height 14
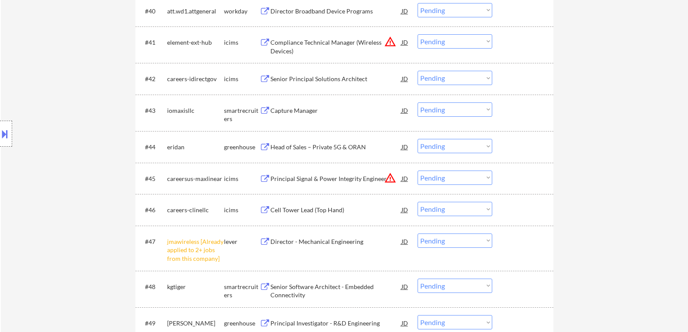
scroll to position [1692, 0]
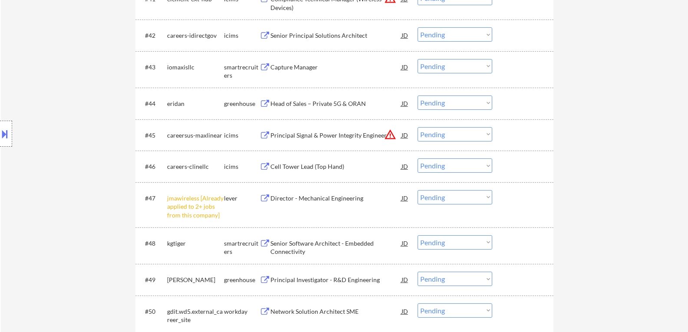
click at [490, 197] on select "Choose an option... Pending Applied Excluded (Questions) Excluded (Expired) Exc…" at bounding box center [454, 197] width 75 height 14
click at [417, 190] on select "Choose an option... Pending Applied Excluded (Questions) Excluded (Expired) Exc…" at bounding box center [454, 197] width 75 height 14
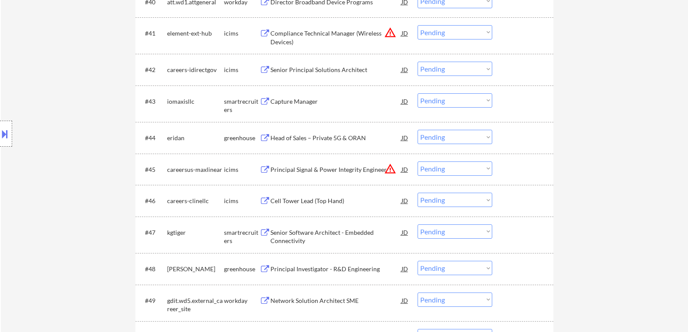
scroll to position [1649, 0]
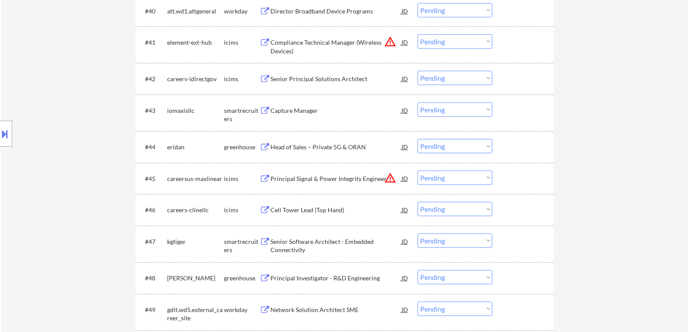
click at [498, 154] on div "#44 eridan greenhouse Head of Sales – Private 5G & [PERSON_NAME] warning_amber …" at bounding box center [343, 146] width 410 height 23
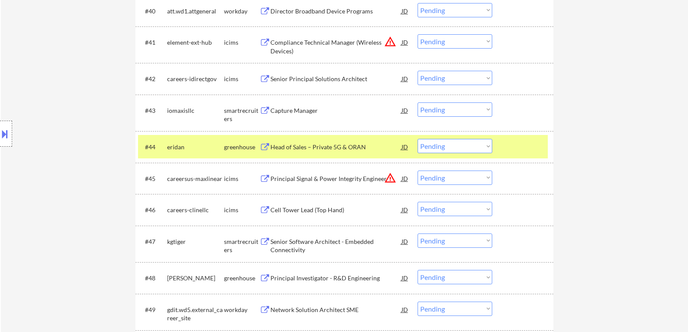
click at [266, 147] on button at bounding box center [264, 147] width 11 height 8
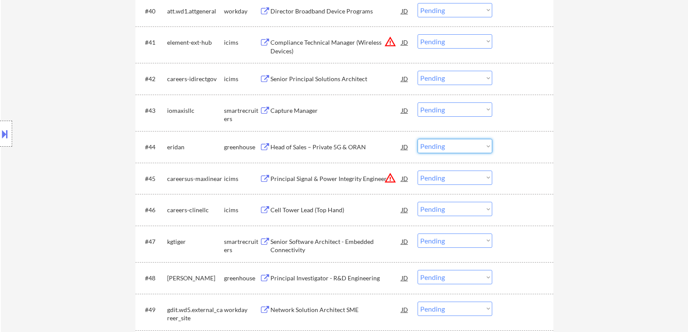
click at [488, 148] on select "Choose an option... Pending Applied Excluded (Questions) Excluded (Expired) Exc…" at bounding box center [454, 146] width 75 height 14
click at [417, 139] on select "Choose an option... Pending Applied Excluded (Questions) Excluded (Expired) Exc…" at bounding box center [454, 146] width 75 height 14
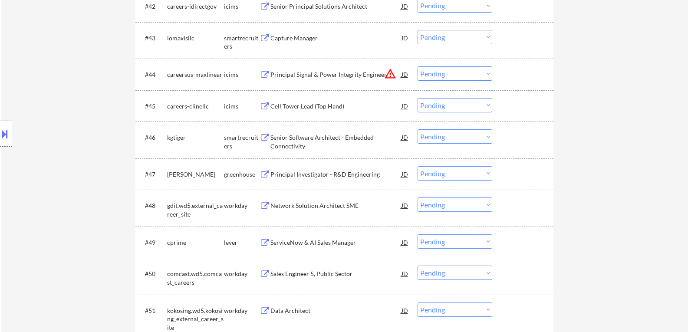
scroll to position [1735, 0]
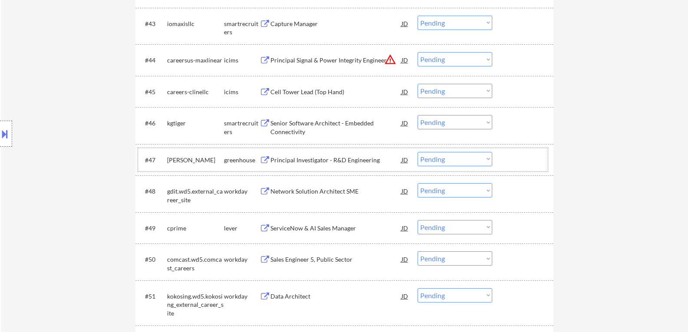
click at [522, 165] on div at bounding box center [524, 160] width 38 height 16
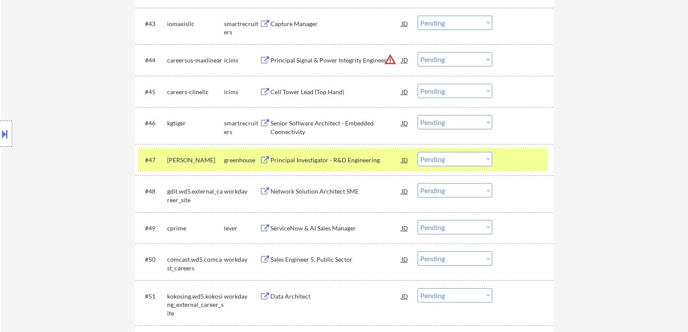
click at [262, 160] on button at bounding box center [264, 160] width 11 height 8
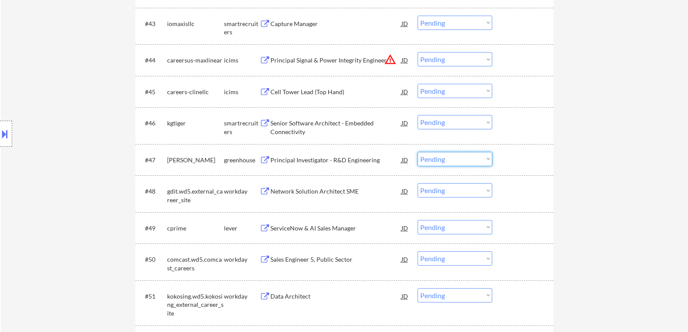
click at [489, 158] on select "Choose an option... Pending Applied Excluded (Questions) Excluded (Expired) Exc…" at bounding box center [454, 159] width 75 height 14
click at [417, 152] on select "Choose an option... Pending Applied Excluded (Questions) Excluded (Expired) Exc…" at bounding box center [454, 159] width 75 height 14
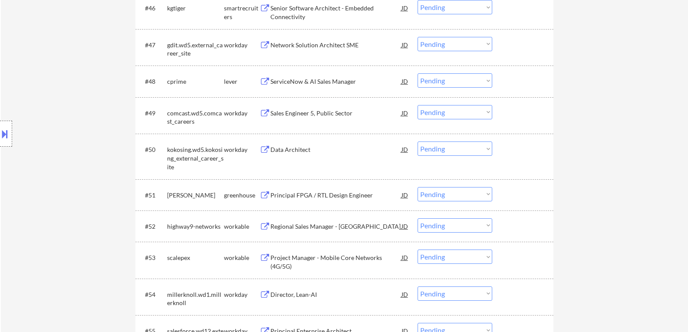
scroll to position [1865, 0]
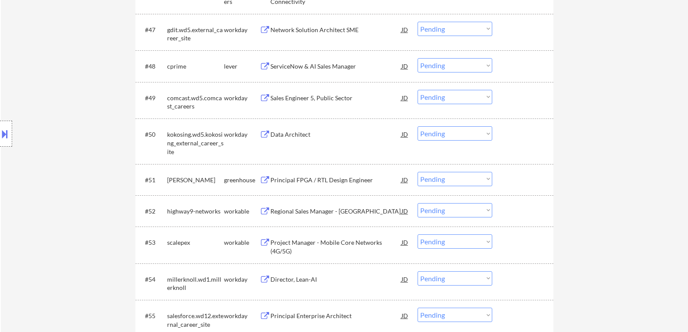
click at [500, 71] on div "#48 cprime lever ServiceNow & AI Sales Manager JD warning_amber Choose an optio…" at bounding box center [343, 65] width 410 height 23
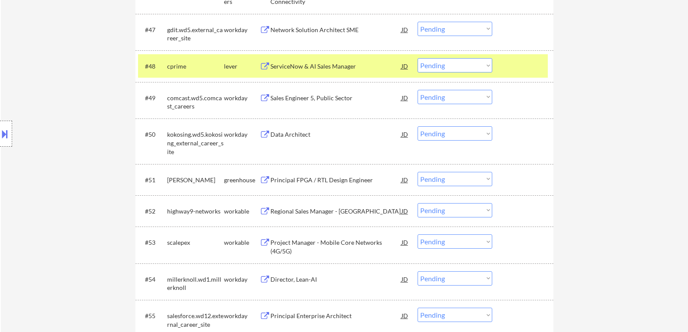
click at [262, 66] on button at bounding box center [264, 66] width 11 height 8
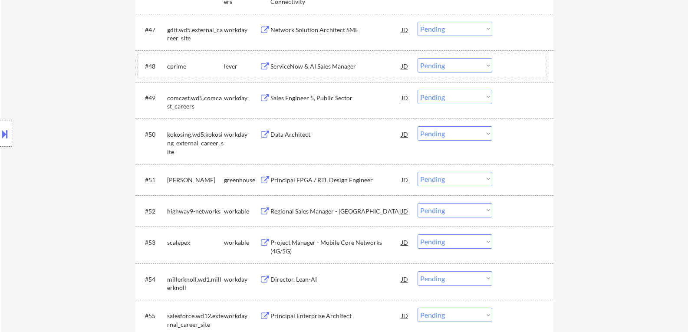
click at [247, 65] on div "lever" at bounding box center [242, 66] width 36 height 9
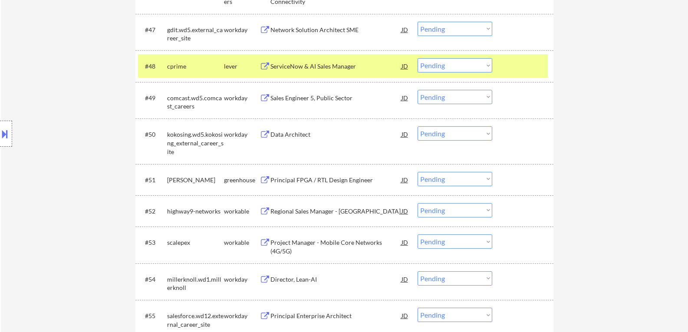
click at [575, 71] on div "← Return to /applysquad Mailslurp Inbox Job Search Builder [PERSON_NAME] User E…" at bounding box center [344, 36] width 687 height 3735
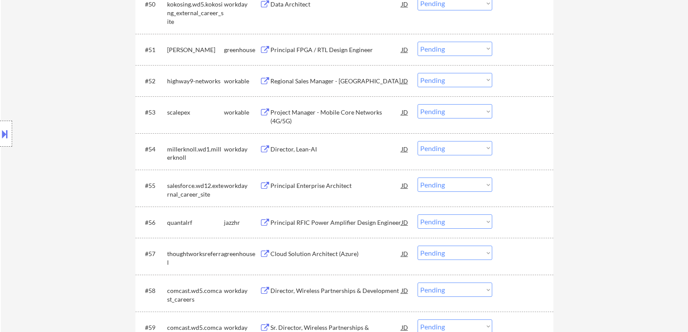
scroll to position [1952, 0]
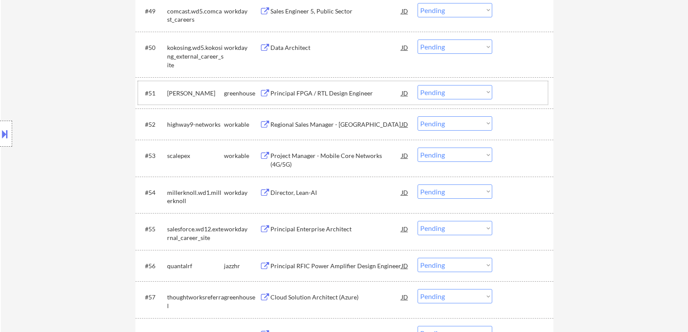
click at [258, 99] on div "greenhouse" at bounding box center [242, 93] width 36 height 16
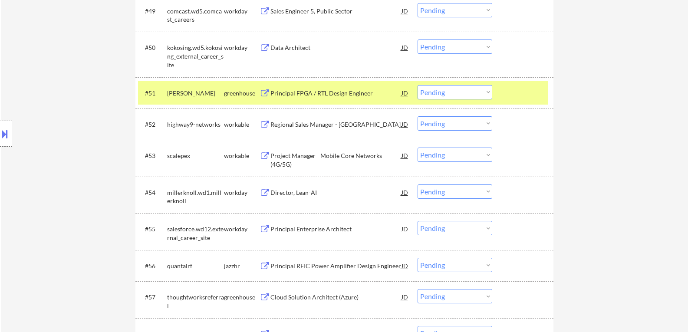
click at [260, 92] on button at bounding box center [264, 93] width 11 height 8
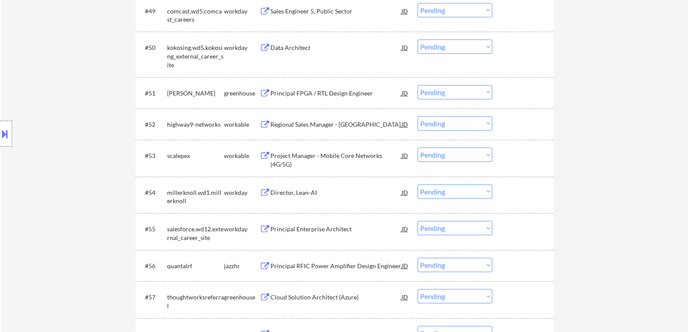
click at [490, 92] on select "Choose an option... Pending Applied Excluded (Questions) Excluded (Expired) Exc…" at bounding box center [454, 92] width 75 height 14
click at [417, 85] on select "Choose an option... Pending Applied Excluded (Questions) Excluded (Expired) Exc…" at bounding box center [454, 92] width 75 height 14
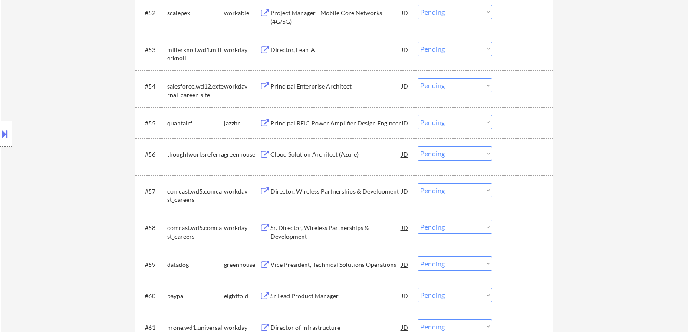
scroll to position [2082, 0]
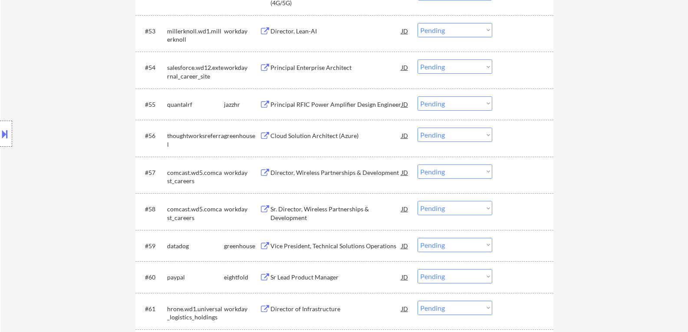
click at [267, 105] on button at bounding box center [264, 105] width 11 height 8
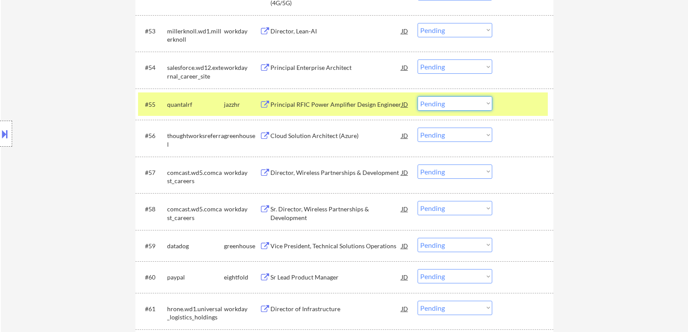
click at [489, 105] on select "Choose an option... Pending Applied Excluded (Questions) Excluded (Expired) Exc…" at bounding box center [454, 103] width 75 height 14
click at [417, 96] on select "Choose an option... Pending Applied Excluded (Questions) Excluded (Expired) Exc…" at bounding box center [454, 103] width 75 height 14
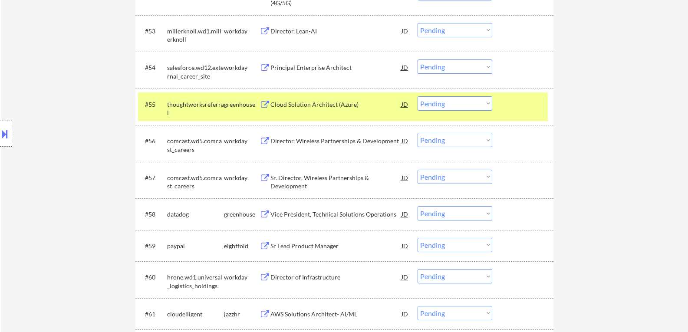
click at [265, 106] on button at bounding box center [264, 105] width 11 height 8
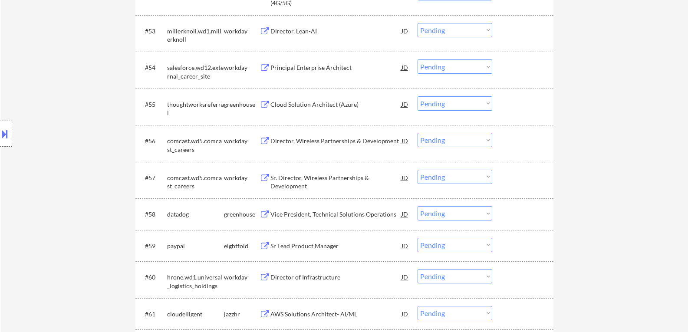
click at [487, 102] on select "Choose an option... Pending Applied Excluded (Questions) Excluded (Expired) Exc…" at bounding box center [454, 103] width 75 height 14
click at [417, 96] on select "Choose an option... Pending Applied Excluded (Questions) Excluded (Expired) Exc…" at bounding box center [454, 103] width 75 height 14
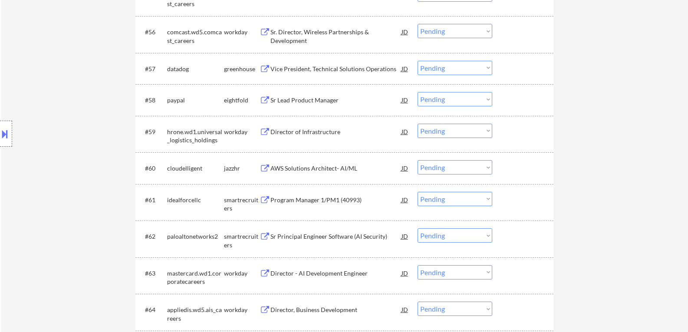
scroll to position [2213, 0]
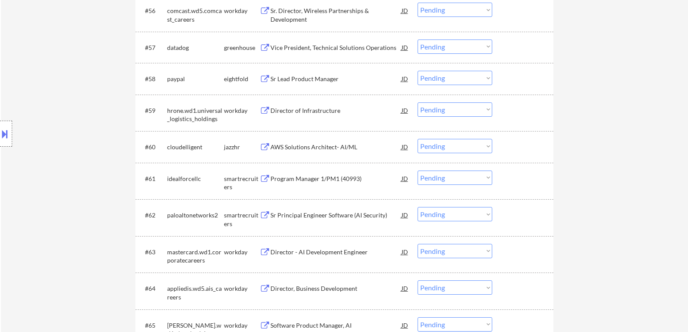
click at [250, 52] on div "greenhouse" at bounding box center [242, 47] width 36 height 9
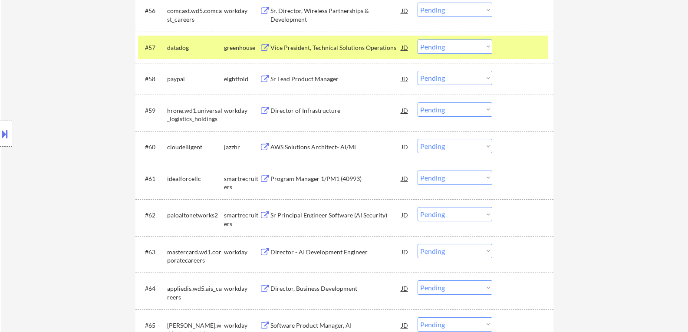
click at [266, 48] on button at bounding box center [264, 48] width 11 height 8
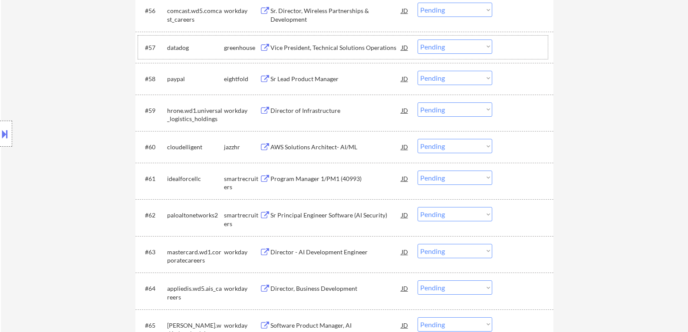
click at [341, 55] on div "#57 datadog greenhouse Vice President, Technical Solutions Operations JD warnin…" at bounding box center [343, 47] width 410 height 23
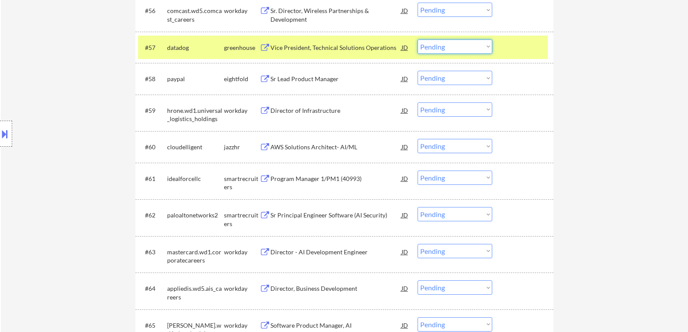
click at [488, 48] on select "Choose an option... Pending Applied Excluded (Questions) Excluded (Expired) Exc…" at bounding box center [454, 46] width 75 height 14
click at [417, 39] on select "Choose an option... Pending Applied Excluded (Questions) Excluded (Expired) Exc…" at bounding box center [454, 46] width 75 height 14
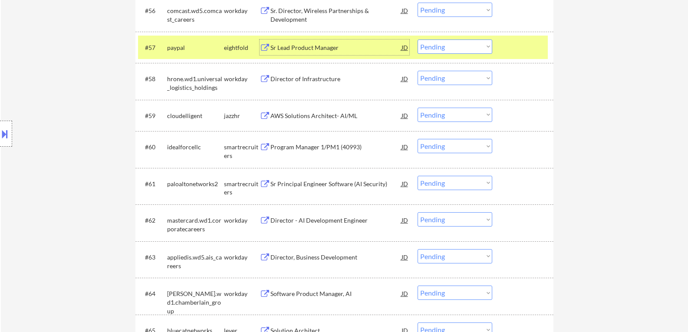
click at [361, 51] on div "Sr Lead Product Manager" at bounding box center [335, 47] width 131 height 9
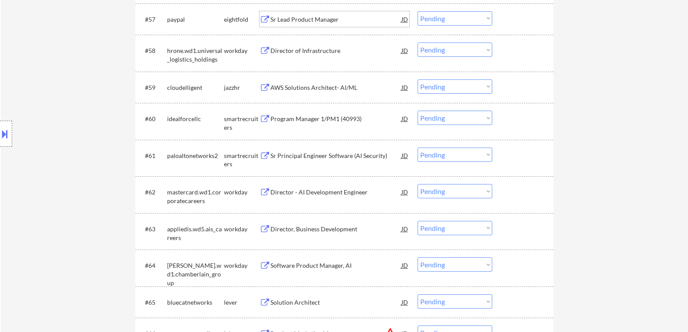
scroll to position [2256, 0]
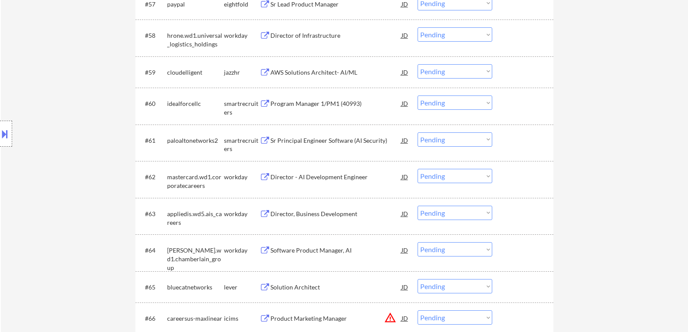
click at [153, 77] on div "Location Inclusions: country:[GEOGRAPHIC_DATA]" at bounding box center [77, 133] width 155 height 161
click at [264, 74] on button at bounding box center [264, 73] width 11 height 8
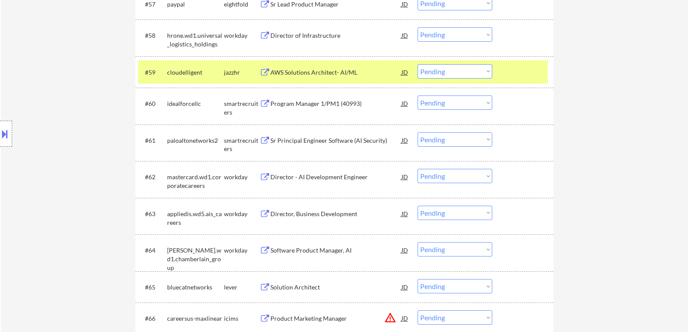
click at [488, 72] on select "Choose an option... Pending Applied Excluded (Questions) Excluded (Expired) Exc…" at bounding box center [454, 71] width 75 height 14
click at [417, 64] on select "Choose an option... Pending Applied Excluded (Questions) Excluded (Expired) Exc…" at bounding box center [454, 71] width 75 height 14
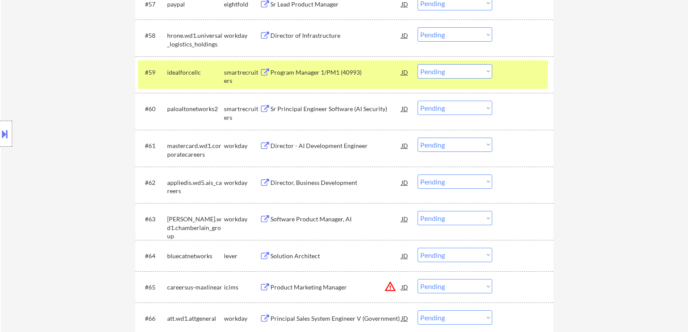
drag, startPoint x: 580, startPoint y: 85, endPoint x: 545, endPoint y: 133, distance: 60.0
drag, startPoint x: 511, startPoint y: 69, endPoint x: 510, endPoint y: 74, distance: 5.8
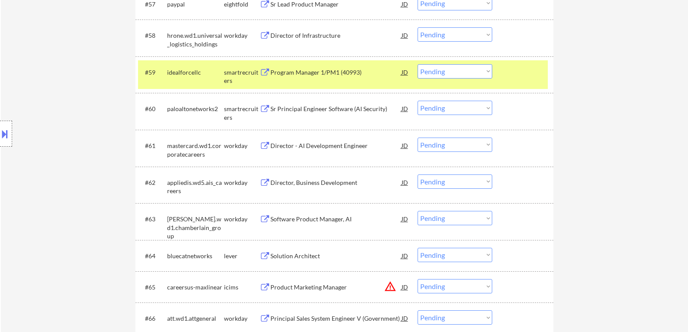
click at [510, 74] on div at bounding box center [524, 72] width 38 height 16
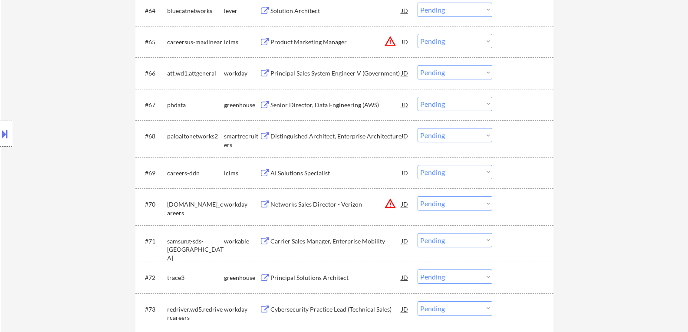
scroll to position [2516, 0]
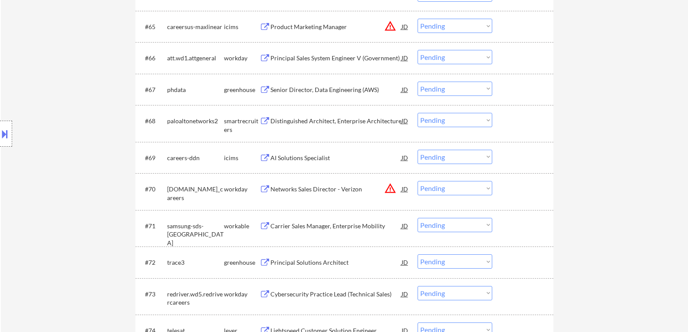
click at [262, 90] on button at bounding box center [264, 90] width 11 height 8
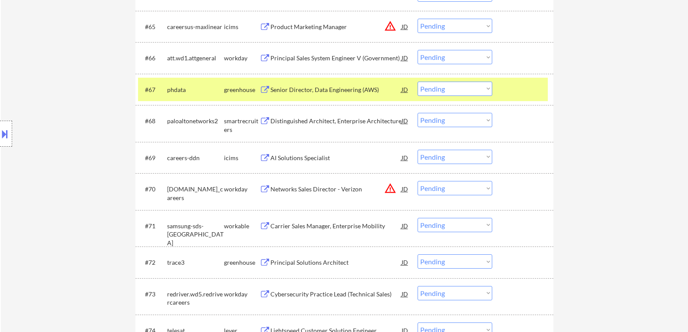
click at [488, 87] on select "Choose an option... Pending Applied Excluded (Questions) Excluded (Expired) Exc…" at bounding box center [454, 89] width 75 height 14
click at [417, 82] on select "Choose an option... Pending Applied Excluded (Questions) Excluded (Expired) Exc…" at bounding box center [454, 89] width 75 height 14
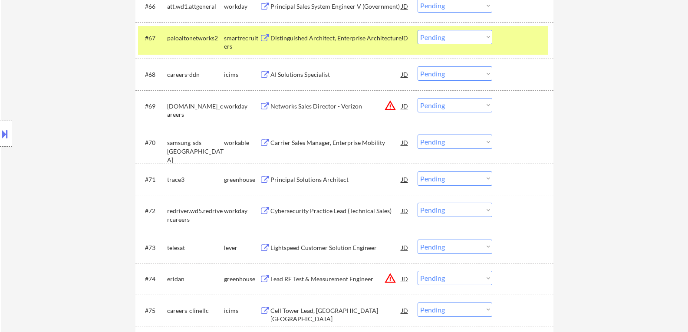
scroll to position [2560, 0]
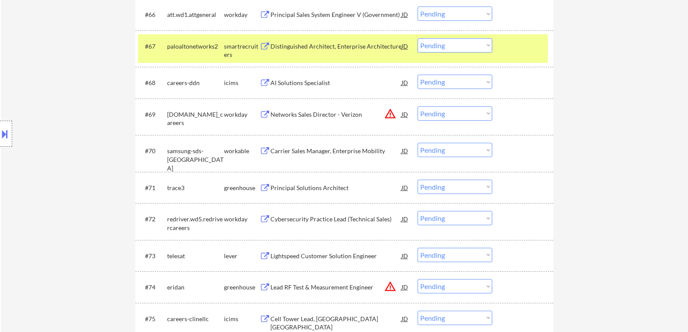
click at [531, 47] on div at bounding box center [524, 46] width 38 height 16
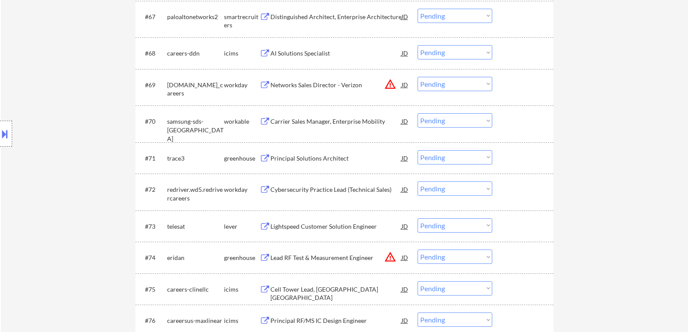
scroll to position [2603, 0]
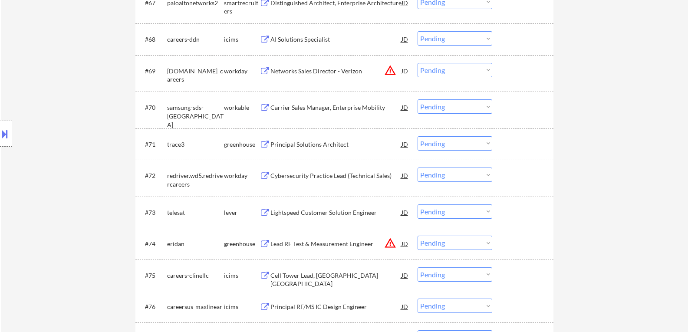
click at [262, 144] on button at bounding box center [264, 145] width 11 height 8
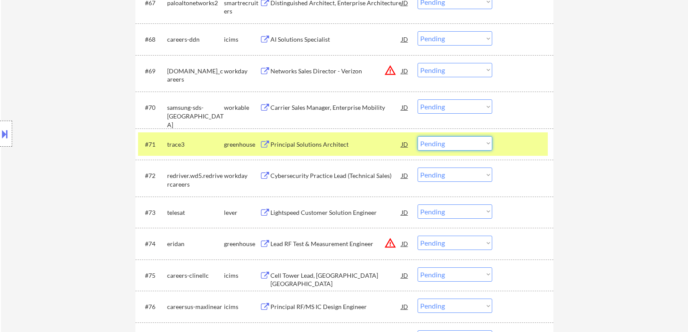
click at [489, 141] on select "Choose an option... Pending Applied Excluded (Questions) Excluded (Expired) Exc…" at bounding box center [454, 143] width 75 height 14
click at [417, 136] on select "Choose an option... Pending Applied Excluded (Questions) Excluded (Expired) Exc…" at bounding box center [454, 143] width 75 height 14
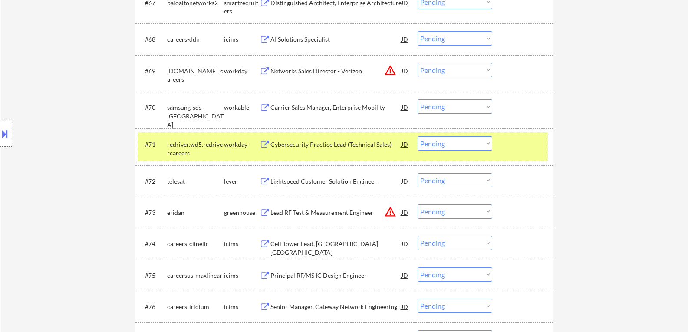
click at [543, 152] on div "#71 redriver.wd5.redrivercareers workday Cybersecurity Practice Lead (Technical…" at bounding box center [343, 146] width 410 height 29
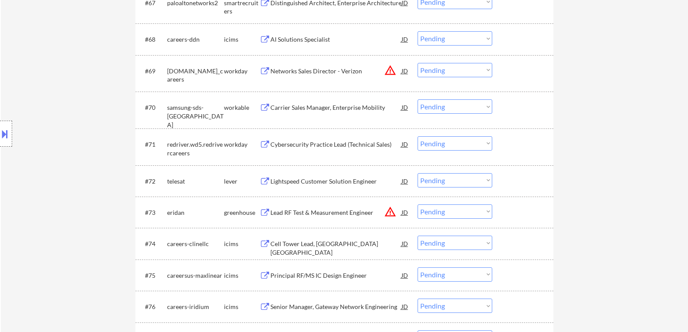
scroll to position [2690, 0]
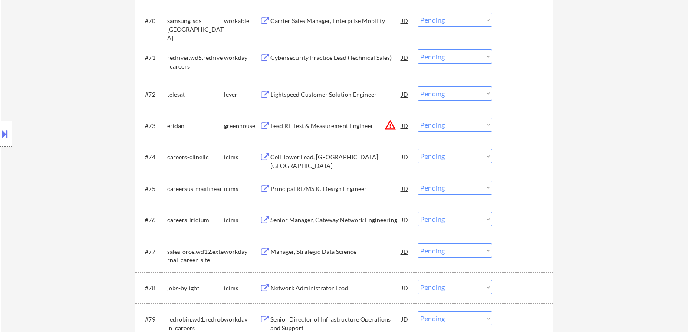
click at [264, 96] on button at bounding box center [264, 95] width 11 height 8
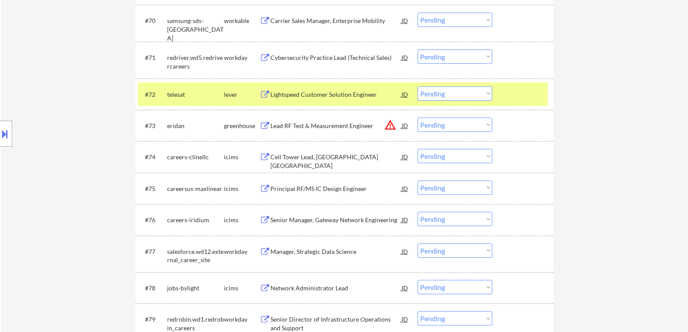
click at [489, 92] on select "Choose an option... Pending Applied Excluded (Questions) Excluded (Expired) Exc…" at bounding box center [454, 93] width 75 height 14
click at [417, 86] on select "Choose an option... Pending Applied Excluded (Questions) Excluded (Expired) Exc…" at bounding box center [454, 93] width 75 height 14
